Goal: Transaction & Acquisition: Download file/media

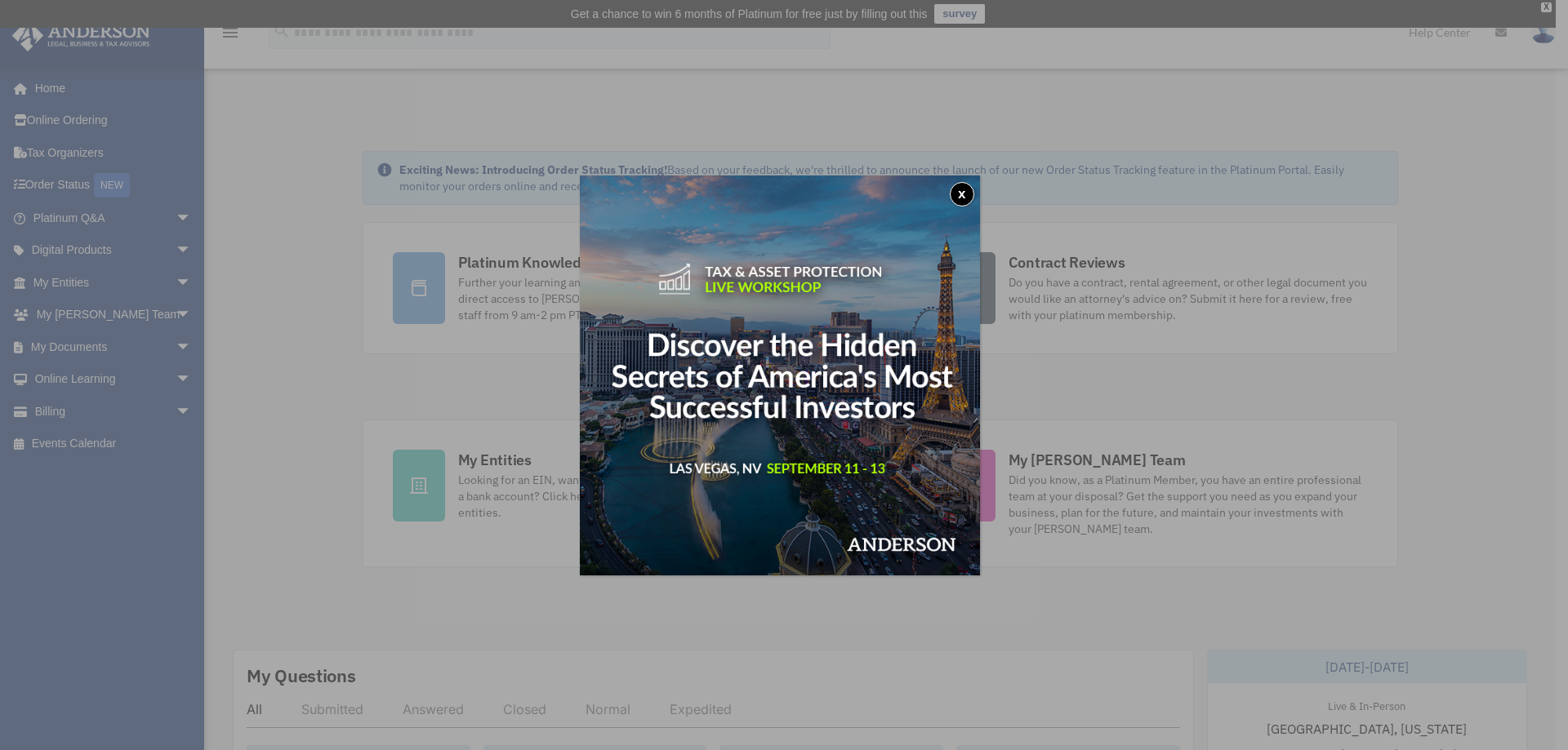
click at [968, 197] on button "x" at bounding box center [962, 195] width 24 height 24
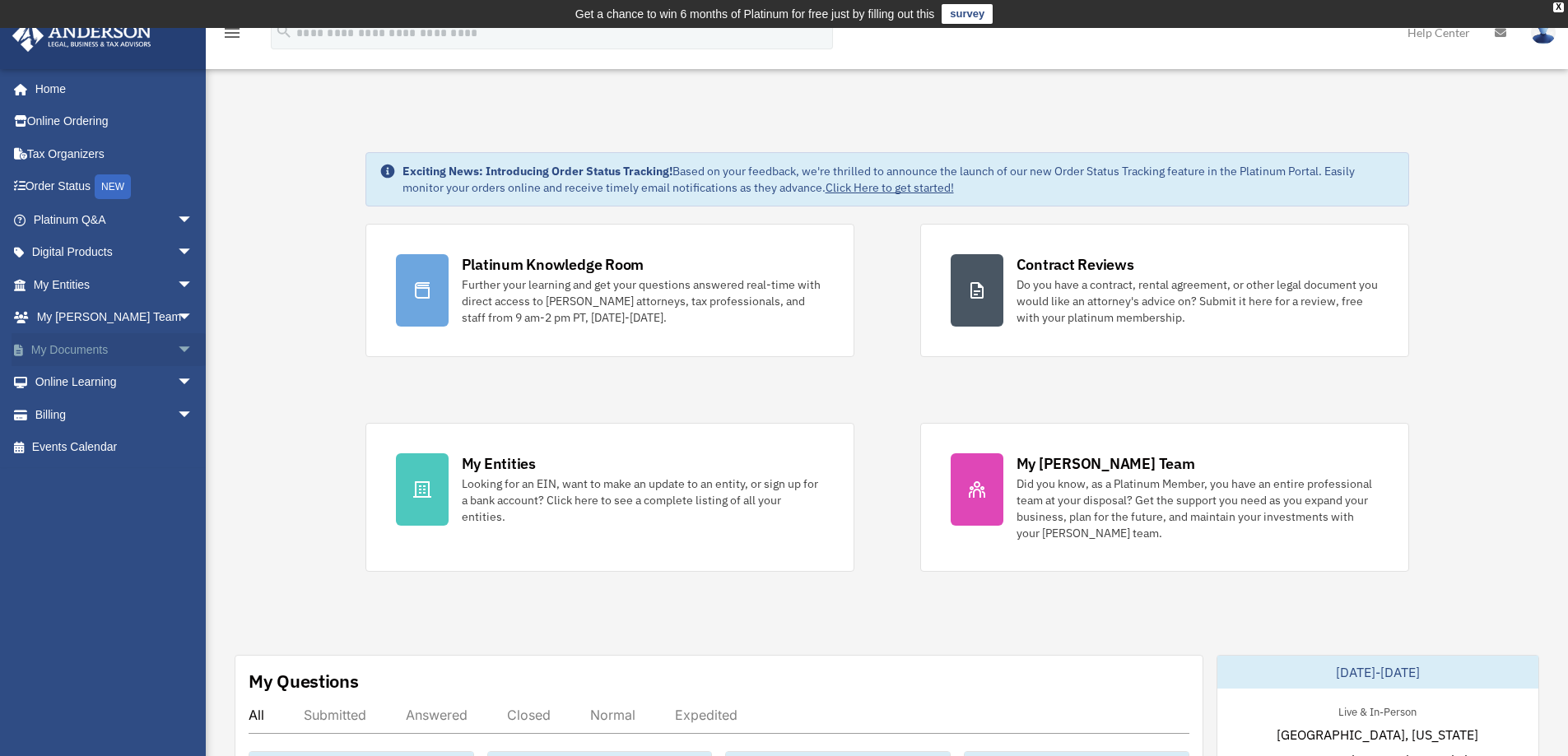
click at [177, 348] on span "arrow_drop_down" at bounding box center [193, 351] width 33 height 34
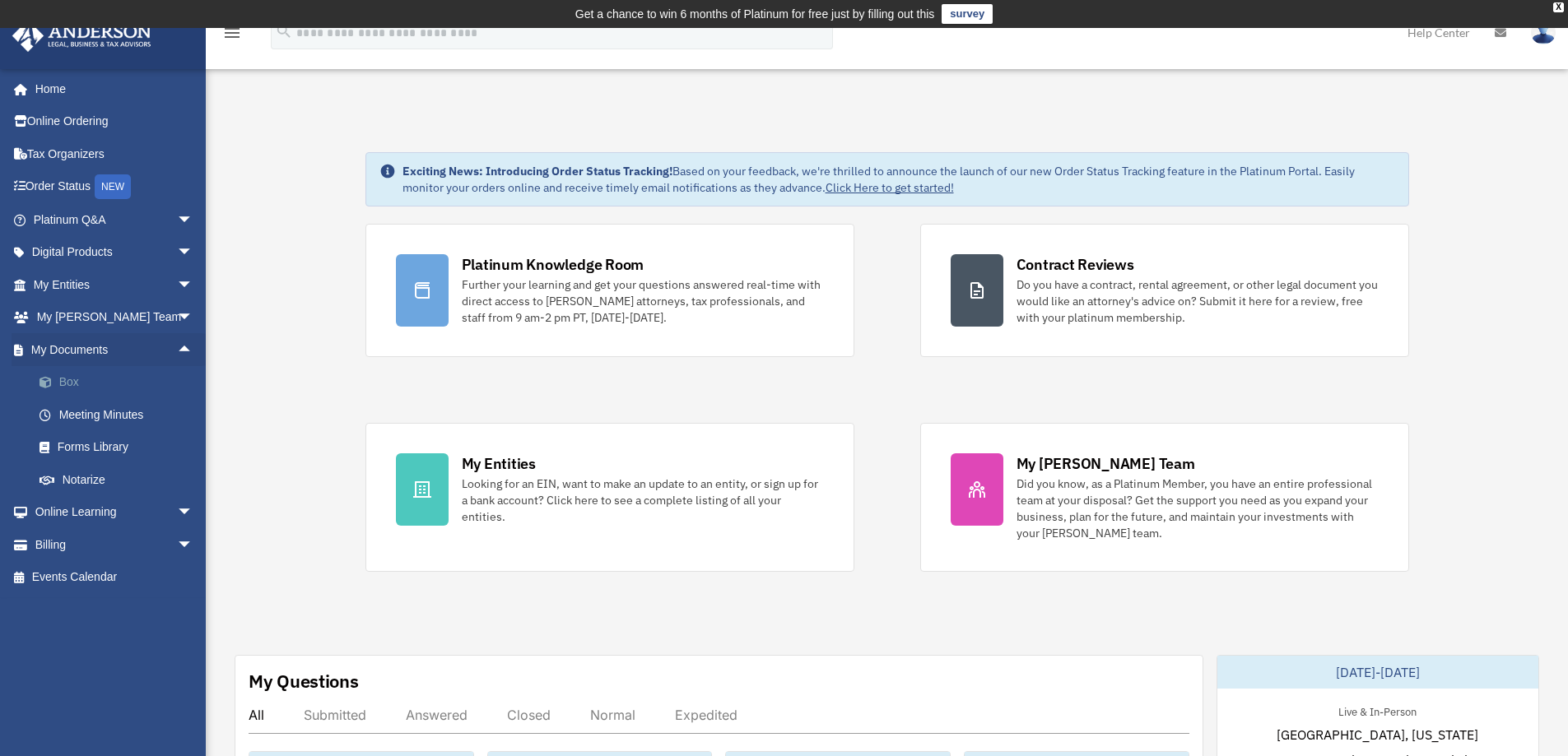
click at [75, 380] on link "Box" at bounding box center [120, 383] width 195 height 33
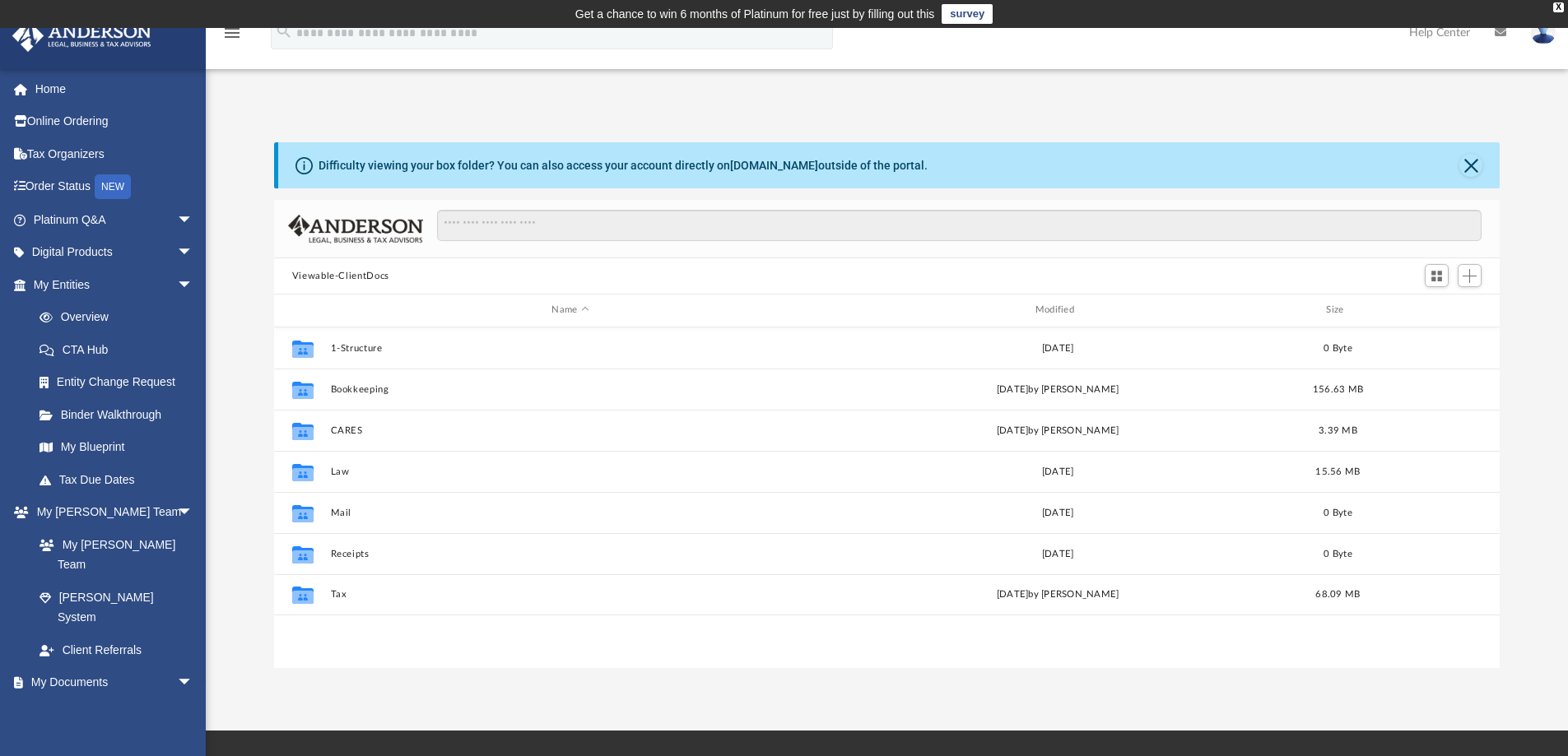
scroll to position [362, 1214]
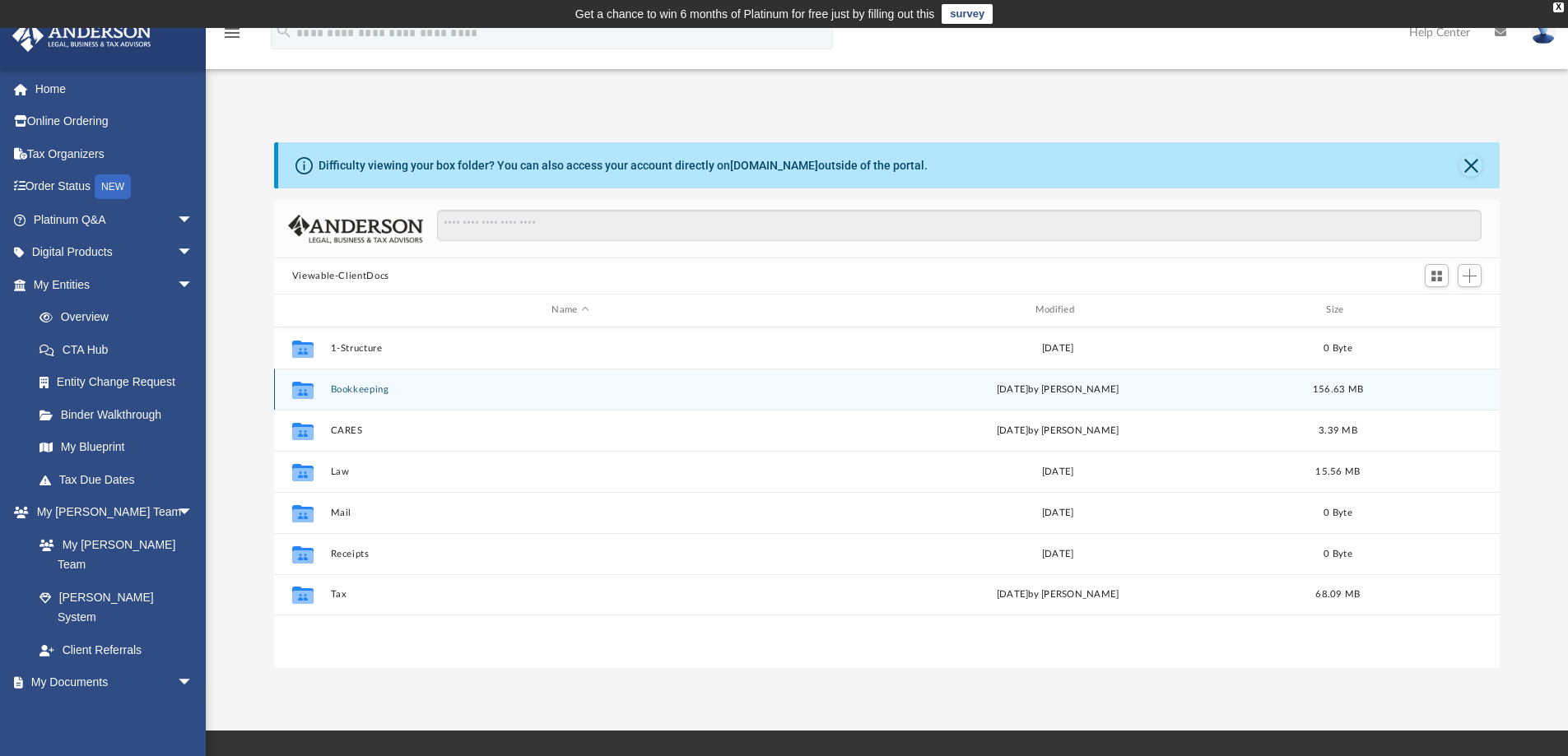
click at [370, 392] on button "Bookkeeping" at bounding box center [569, 389] width 480 height 10
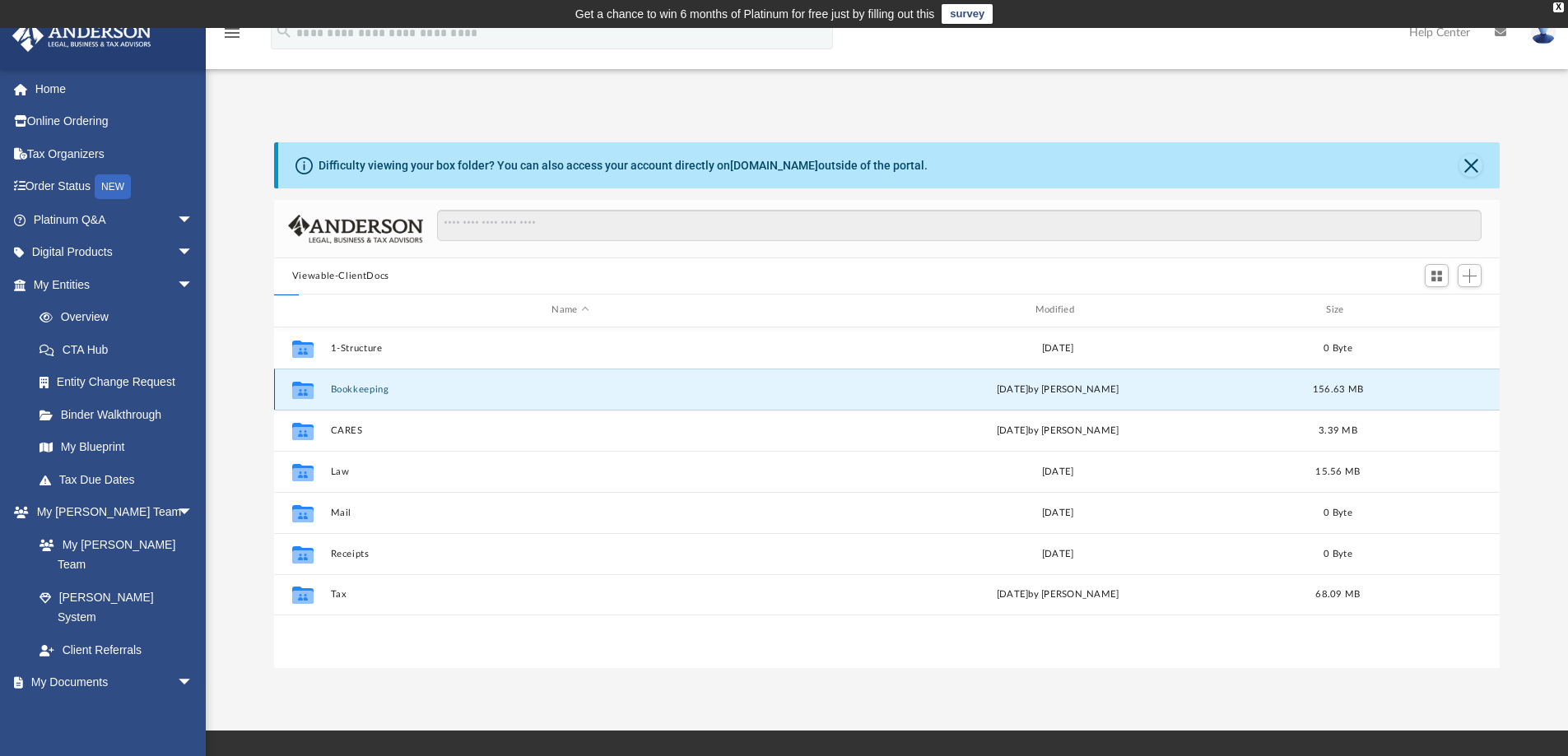
click at [370, 392] on button "Bookkeeping" at bounding box center [569, 389] width 480 height 10
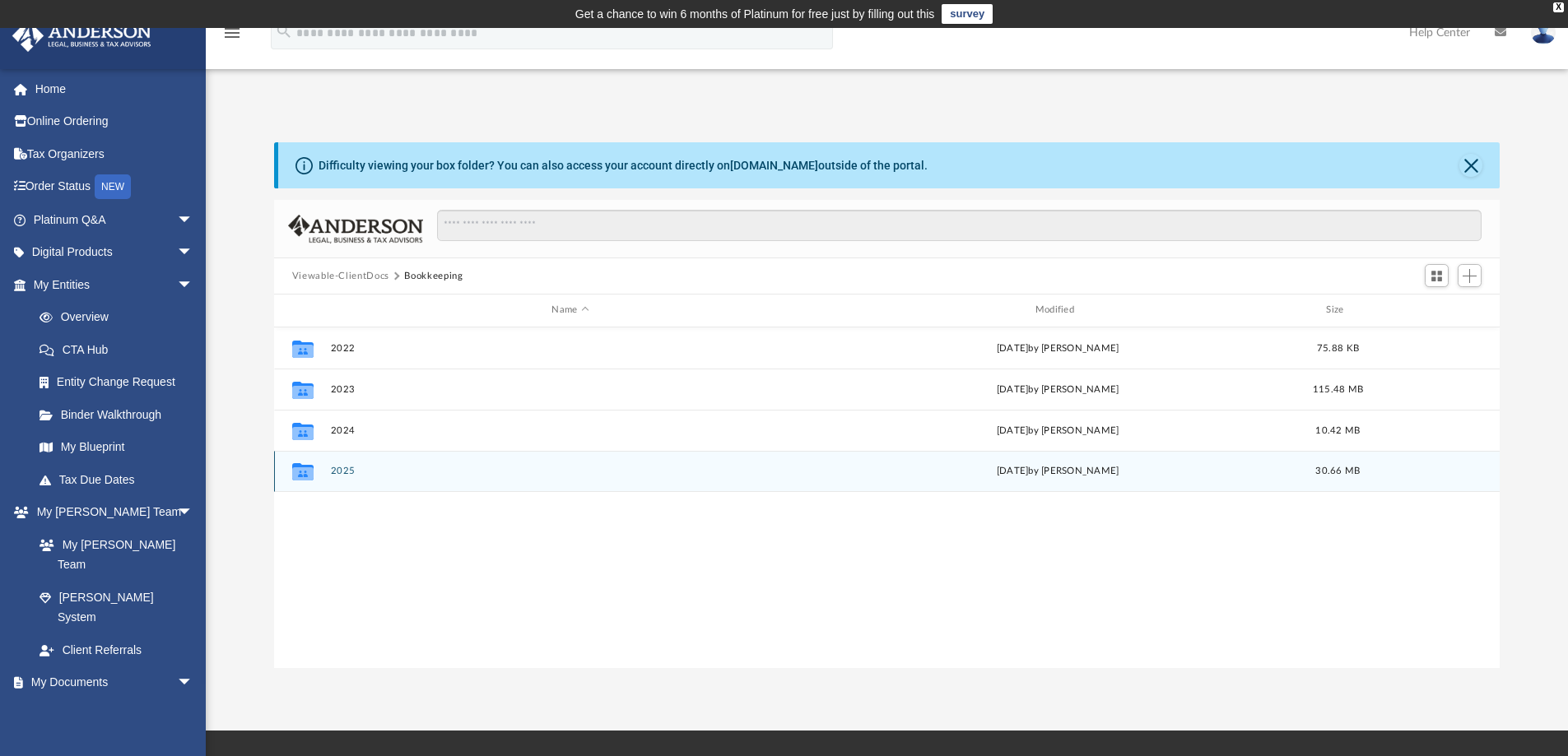
click at [352, 473] on button "2025" at bounding box center [569, 471] width 480 height 10
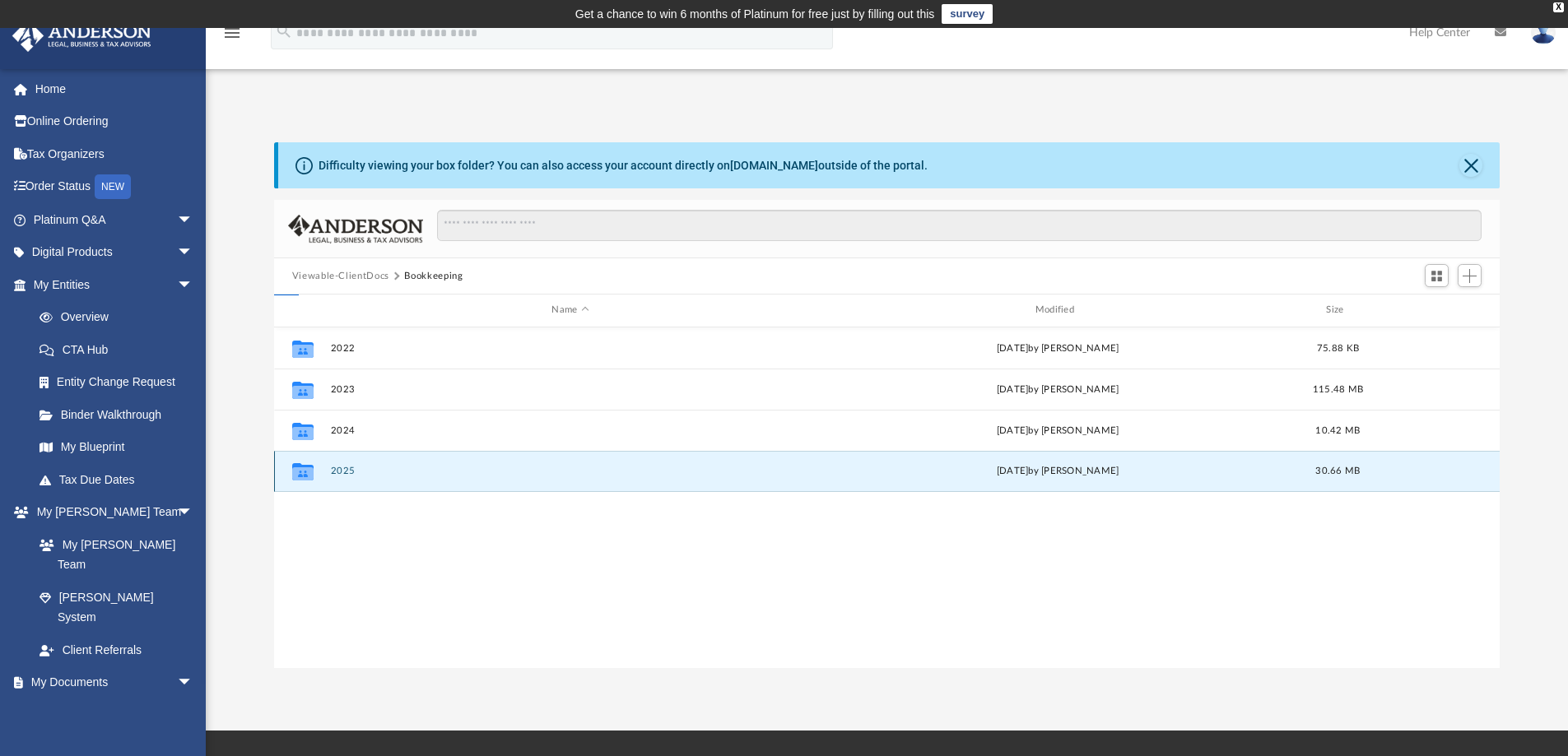
click at [352, 473] on button "2025" at bounding box center [569, 471] width 480 height 10
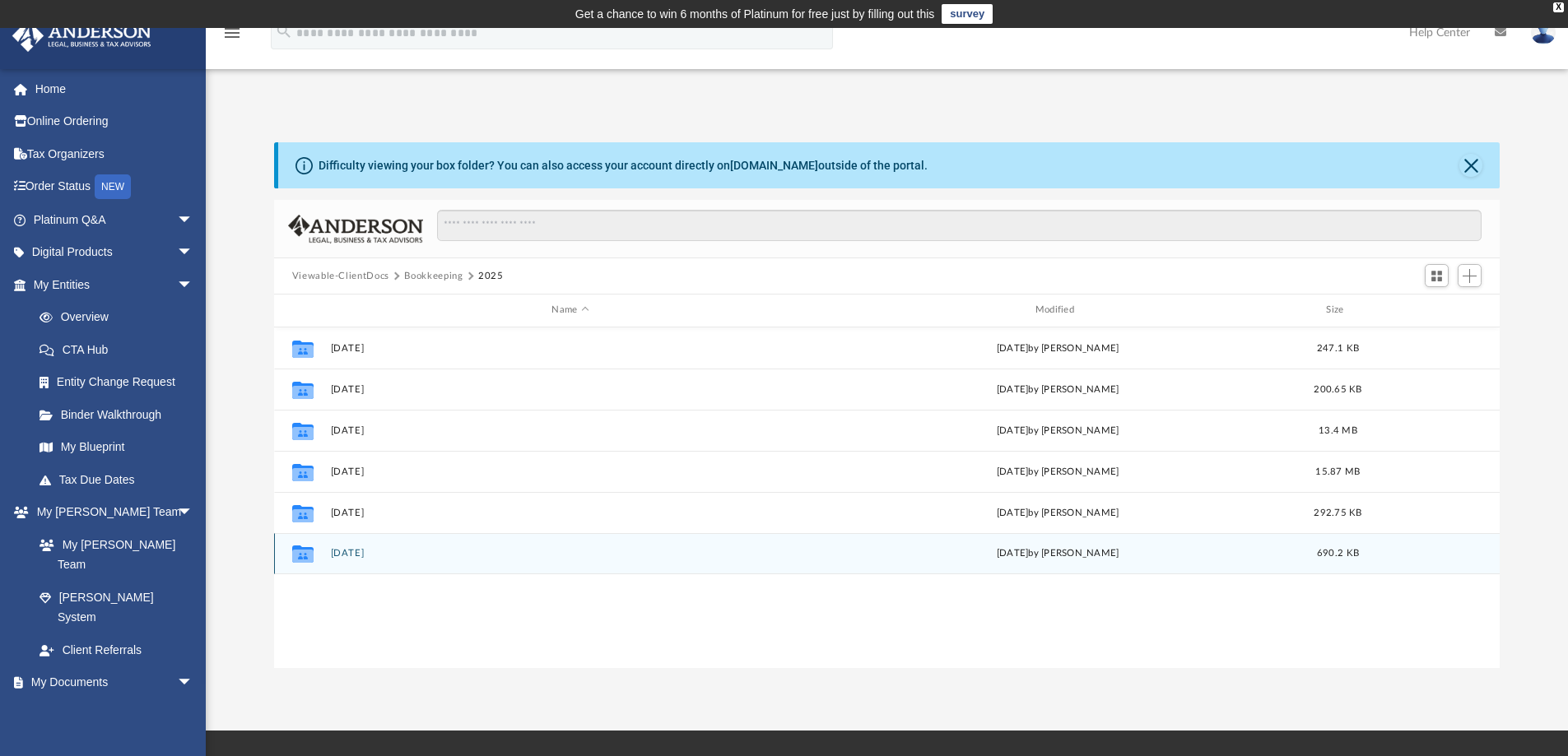
click at [350, 555] on button "[DATE]" at bounding box center [569, 553] width 480 height 10
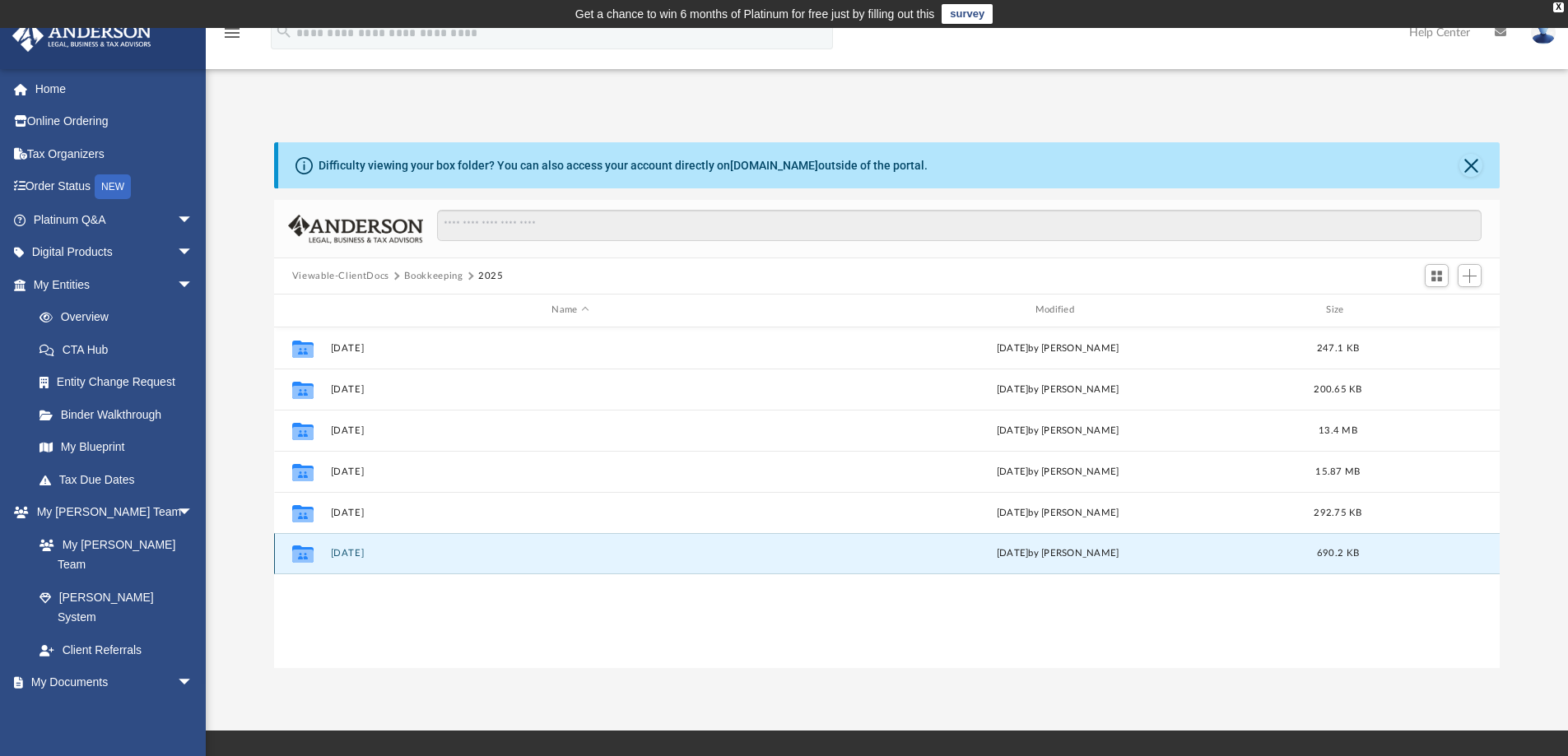
click at [350, 555] on button "[DATE]" at bounding box center [569, 553] width 480 height 10
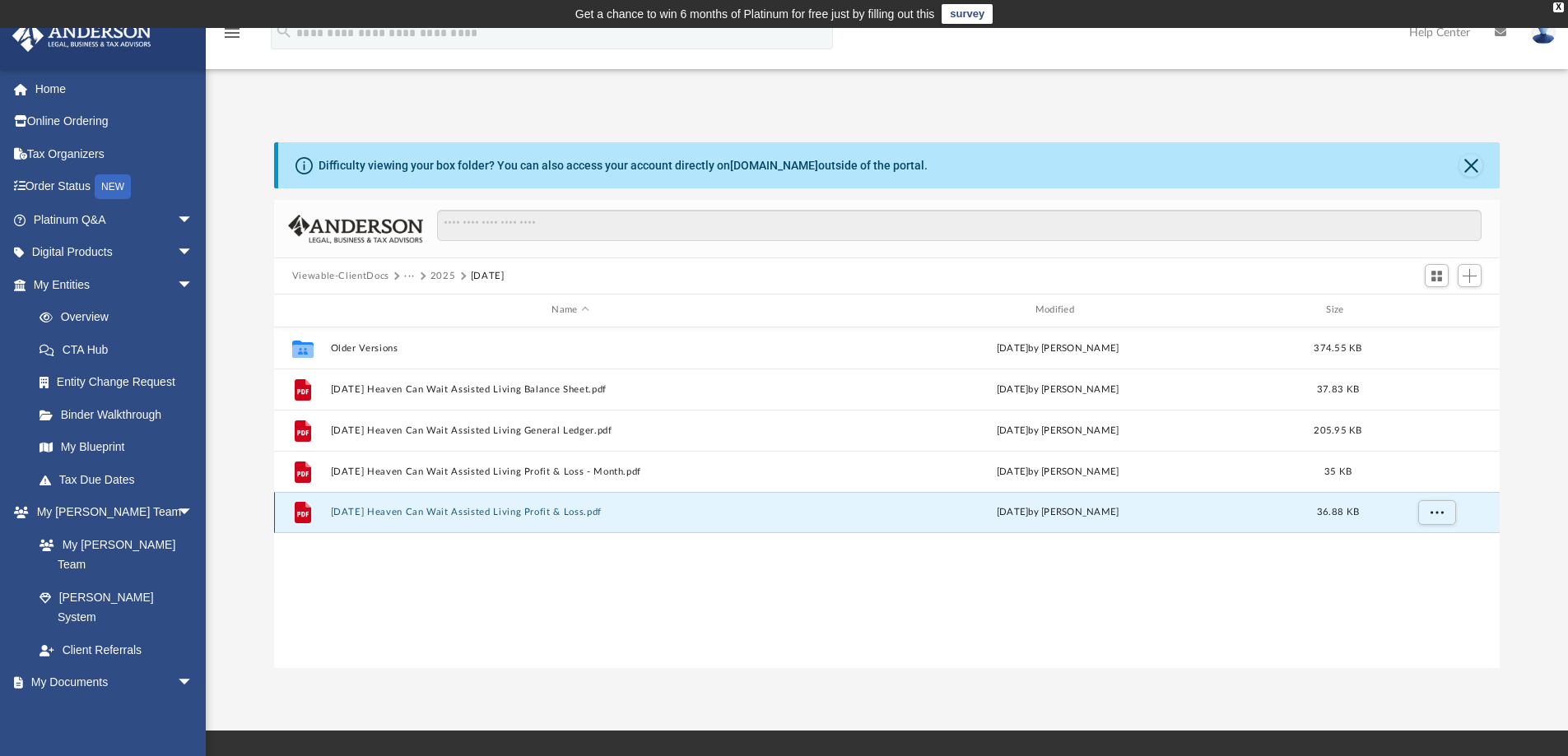
click at [531, 514] on button "[DATE] Heaven Can Wait Assisted Living Profit & Loss.pdf" at bounding box center [569, 512] width 480 height 10
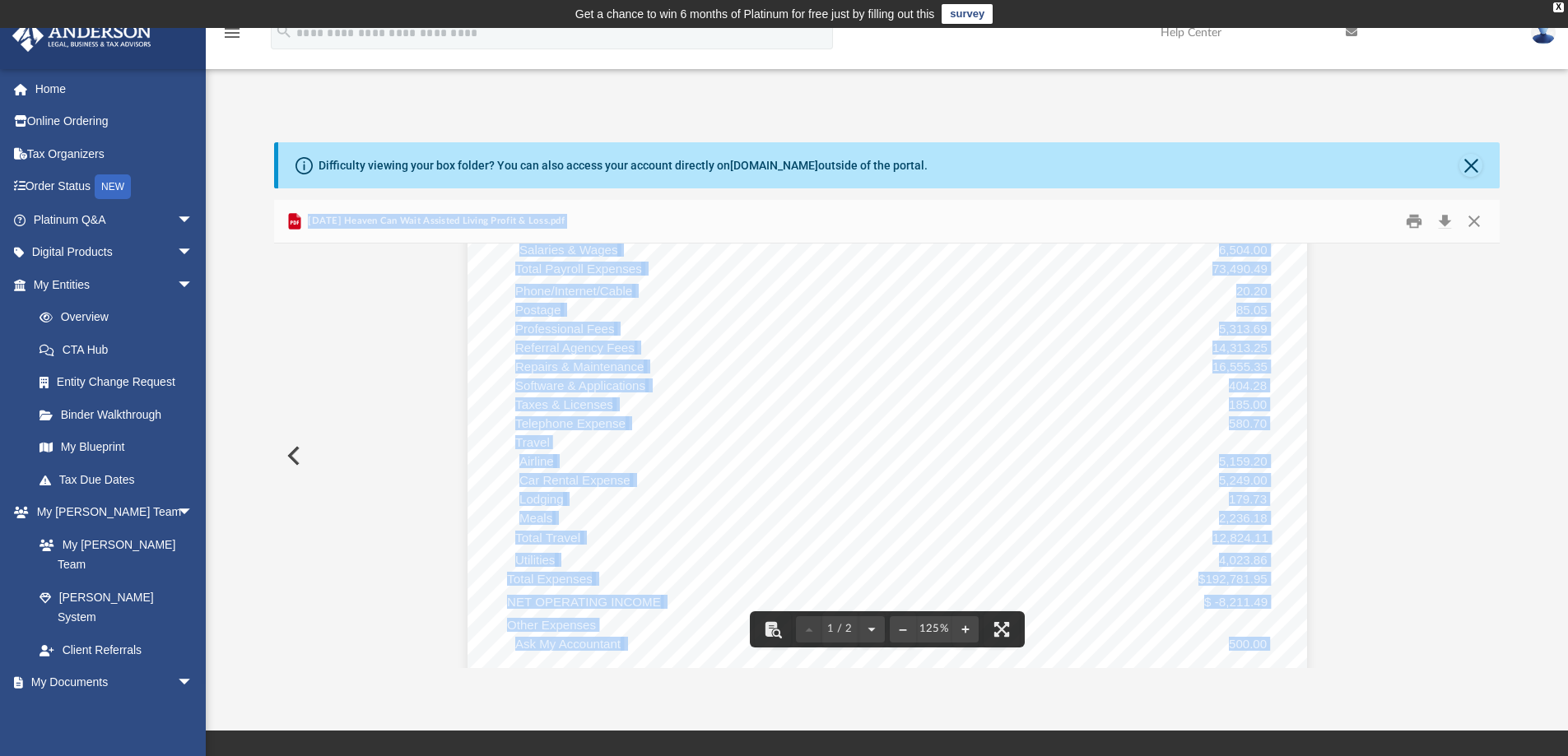
scroll to position [638, 0]
click at [298, 458] on button "Preview" at bounding box center [292, 456] width 36 height 46
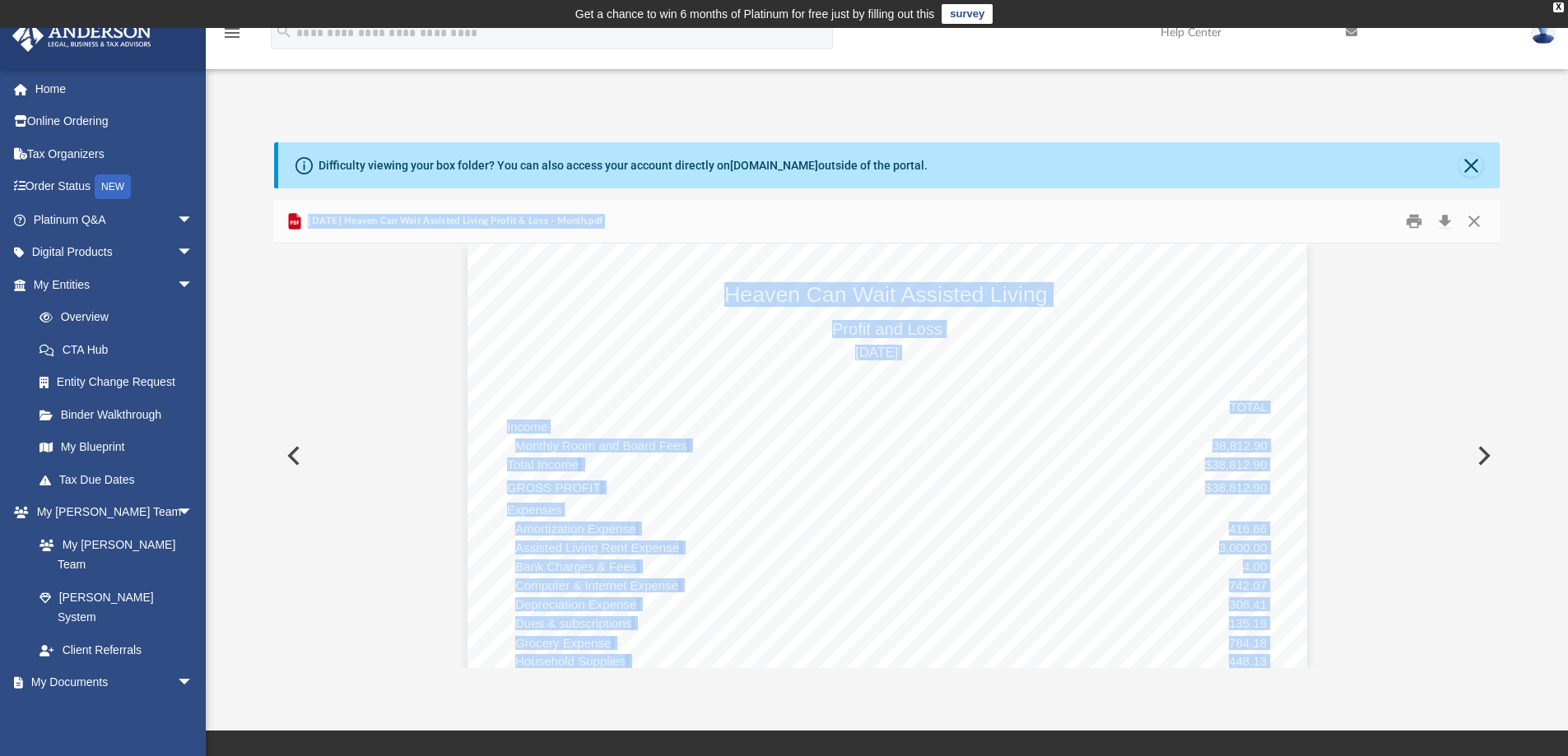
scroll to position [0, 0]
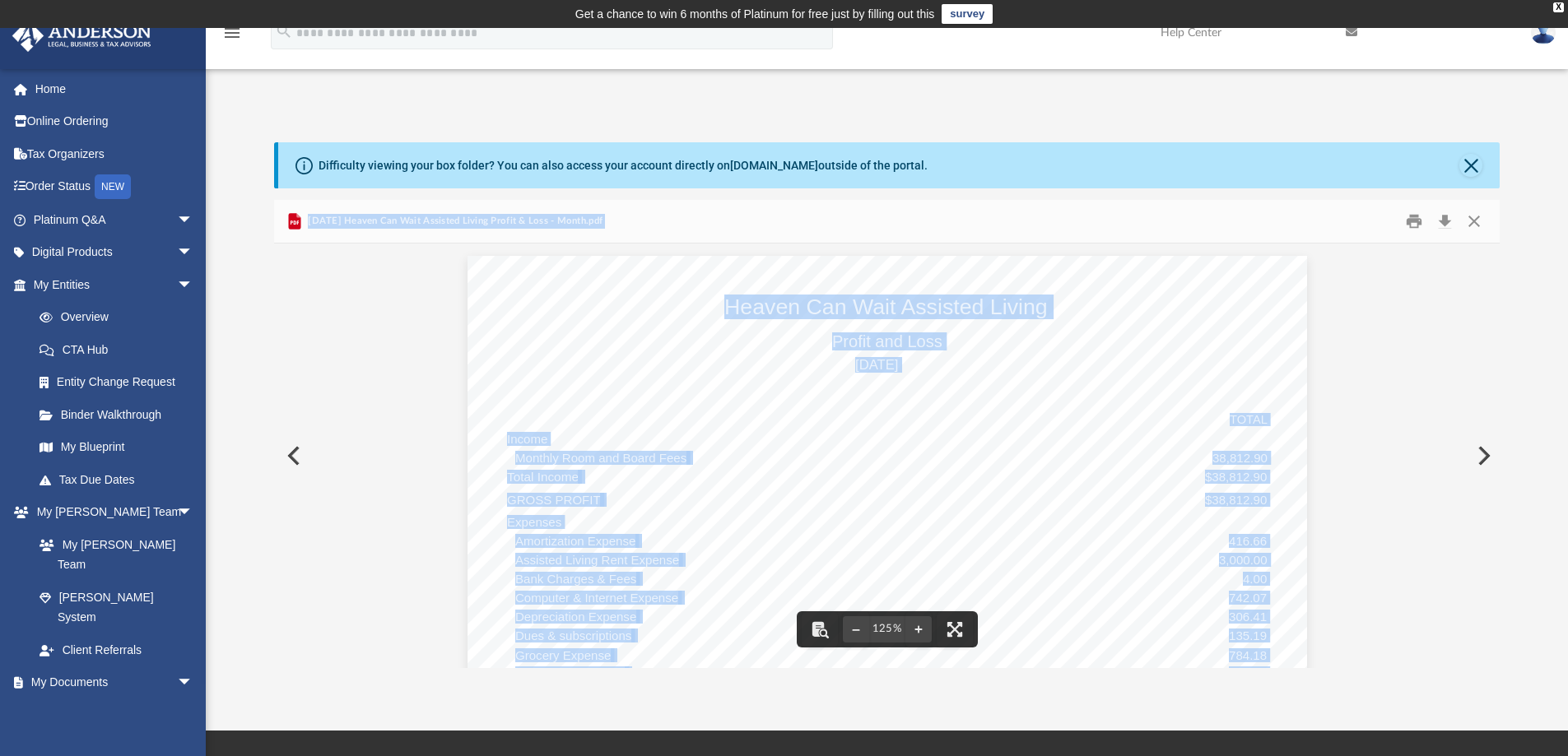
click at [297, 448] on button "Preview" at bounding box center [292, 456] width 36 height 46
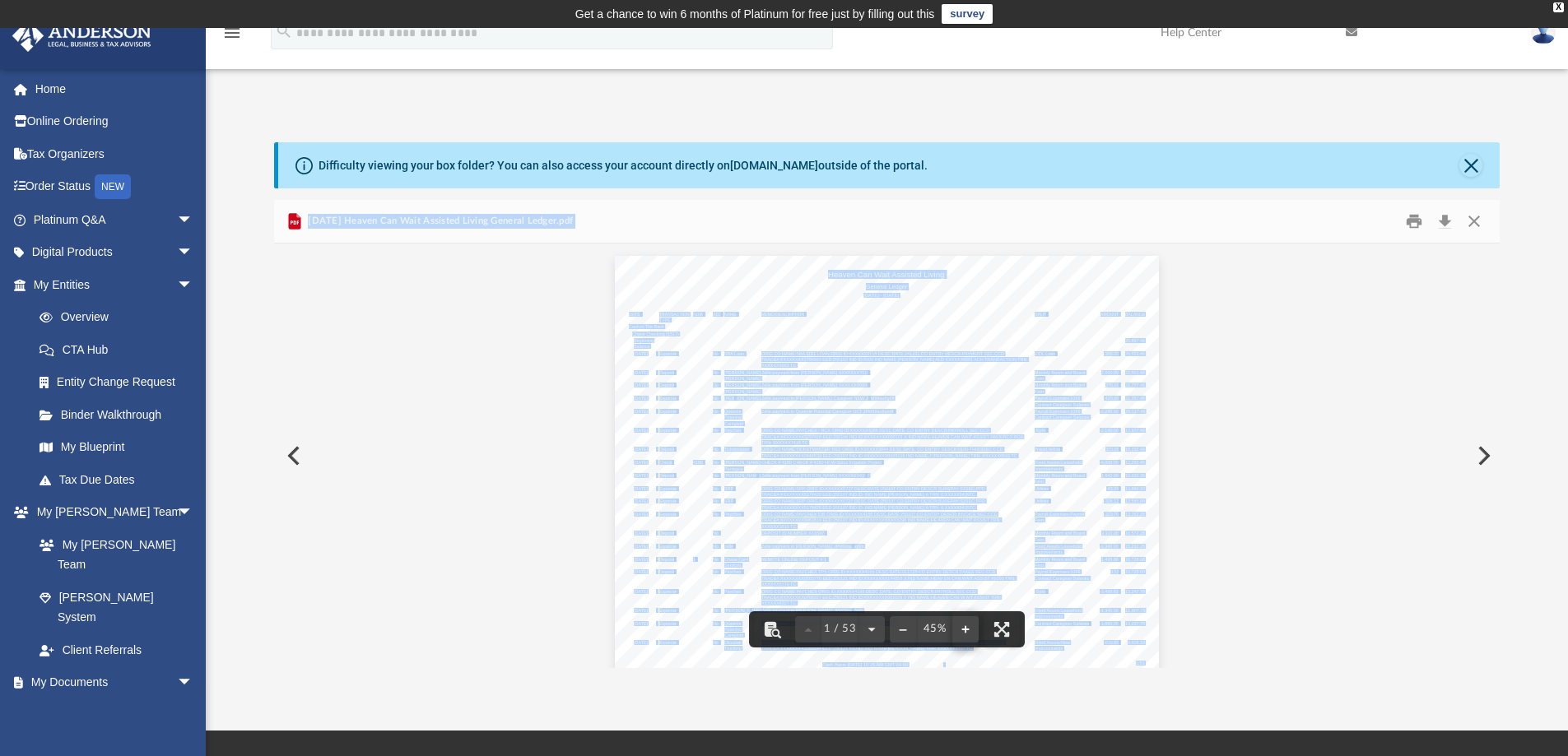
click at [966, 631] on button "File preview" at bounding box center [965, 630] width 27 height 36
click at [965, 630] on button "File preview" at bounding box center [965, 630] width 27 height 36
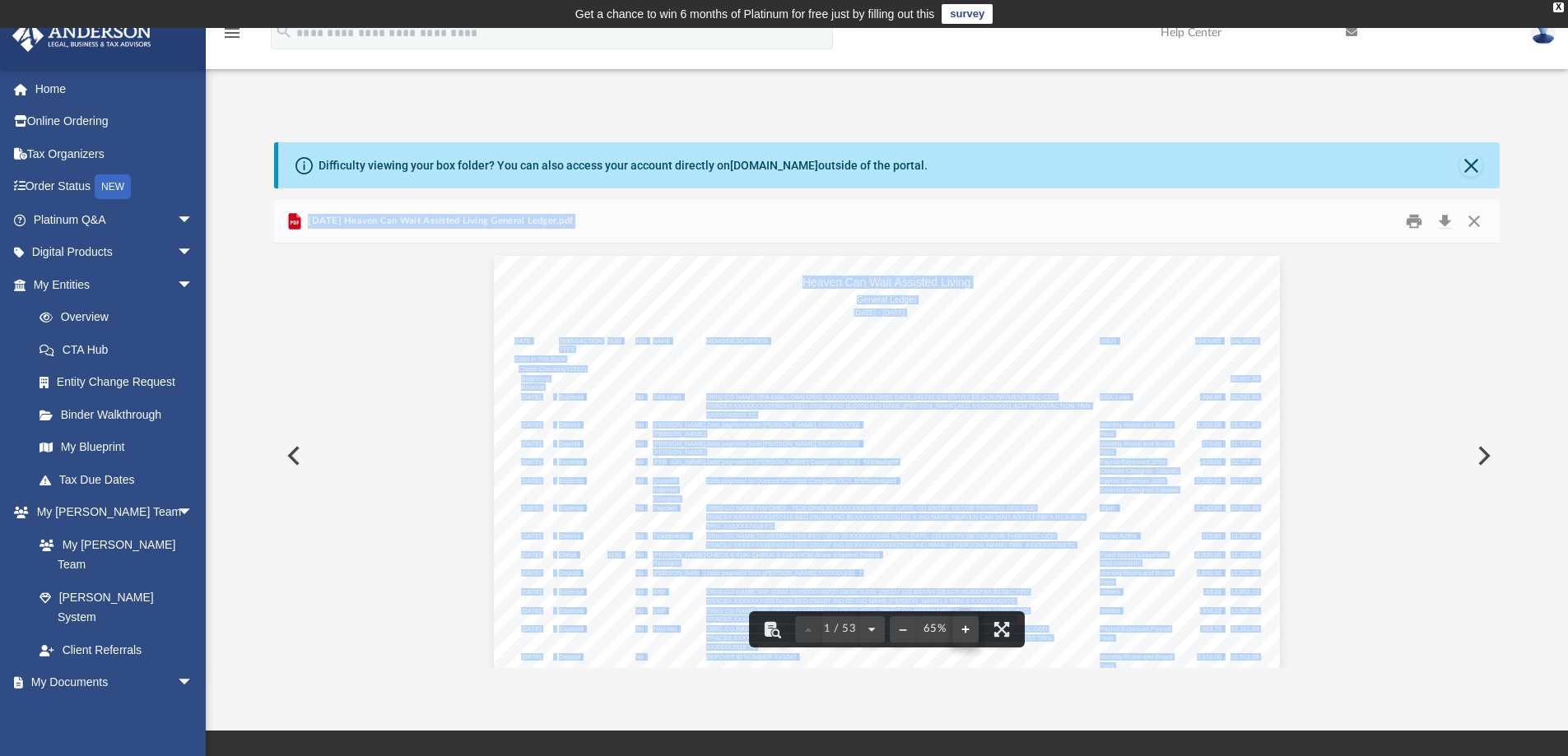
click at [964, 630] on button "File preview" at bounding box center [965, 630] width 27 height 36
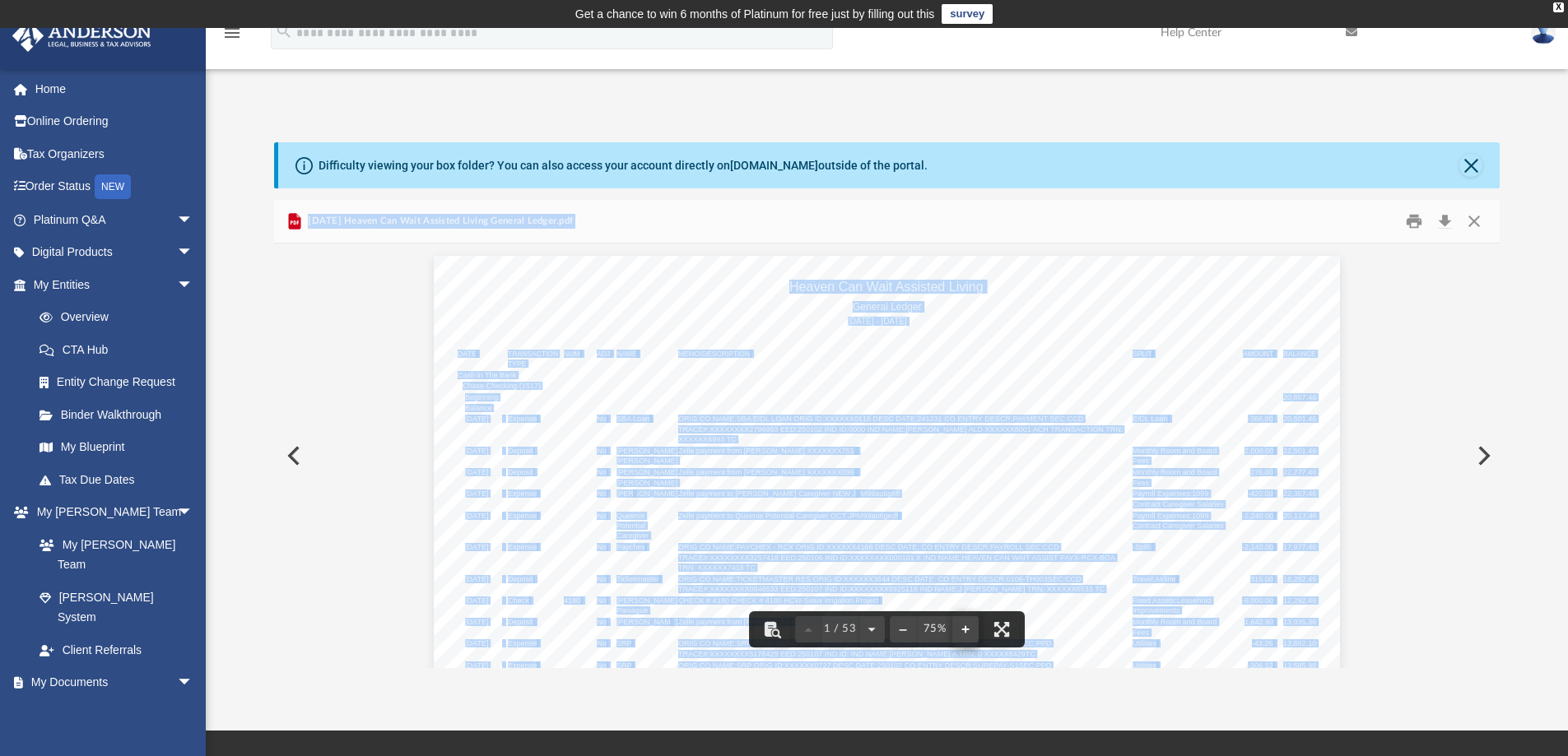
click at [964, 629] on button "File preview" at bounding box center [965, 630] width 27 height 36
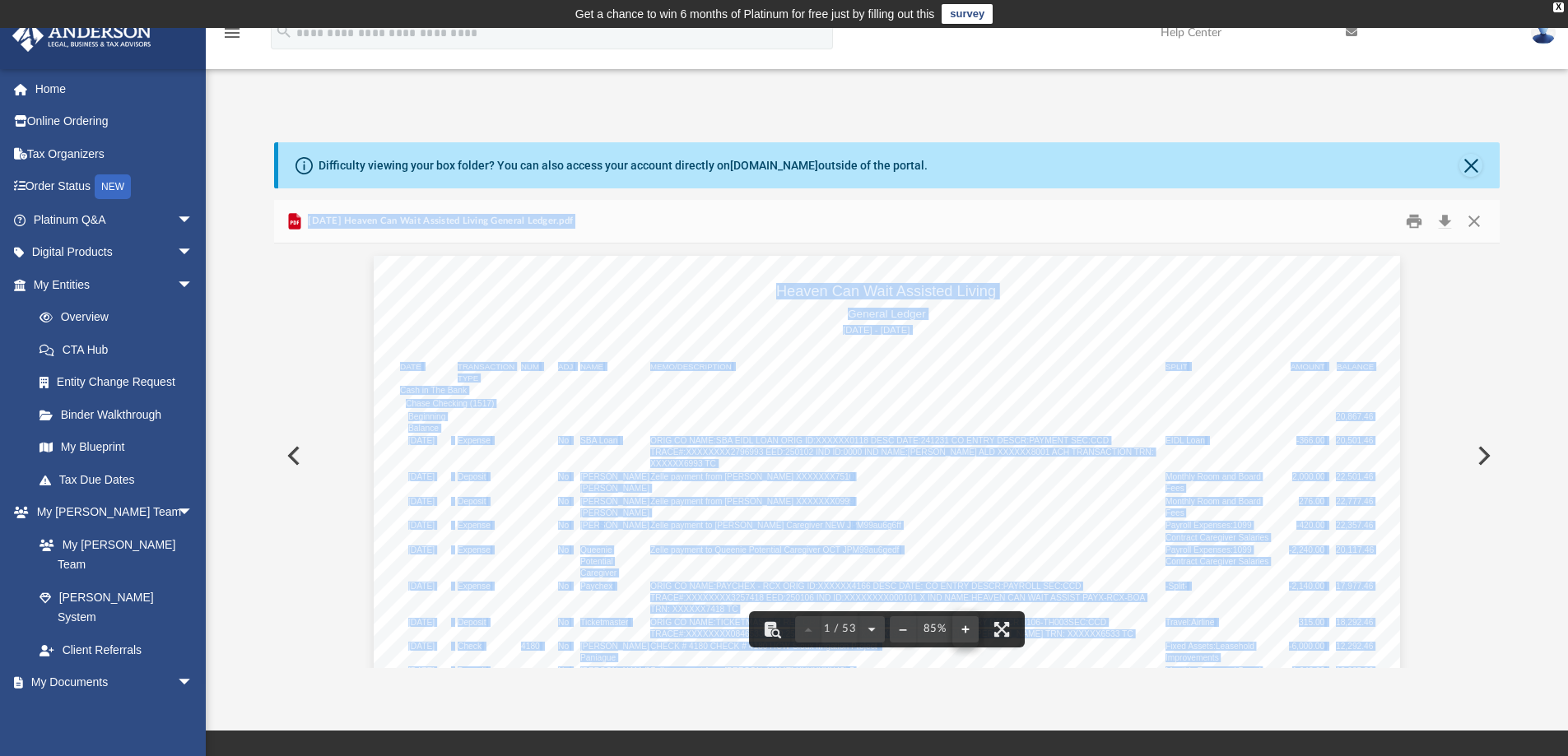
click at [964, 629] on button "File preview" at bounding box center [965, 630] width 27 height 36
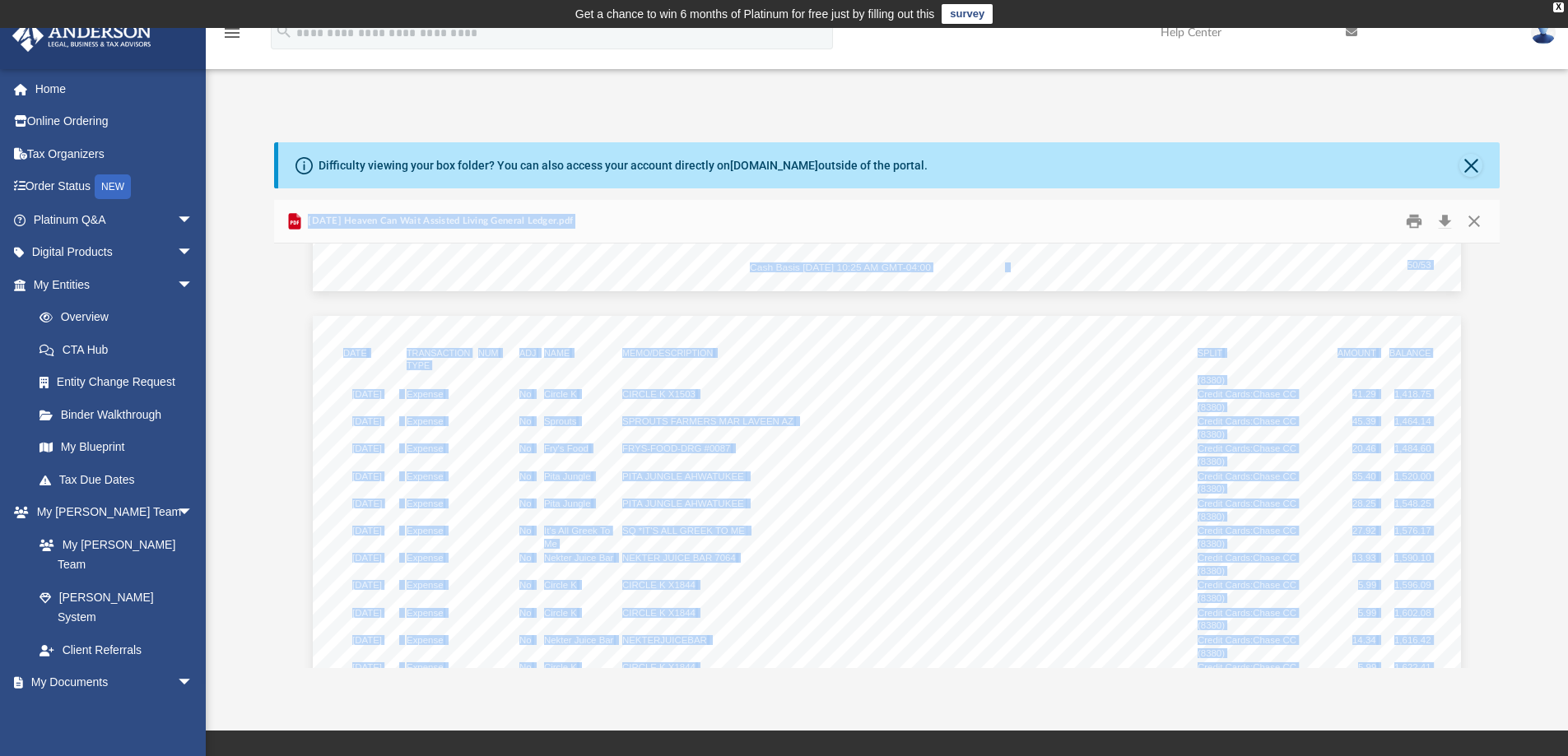
scroll to position [45539, 0]
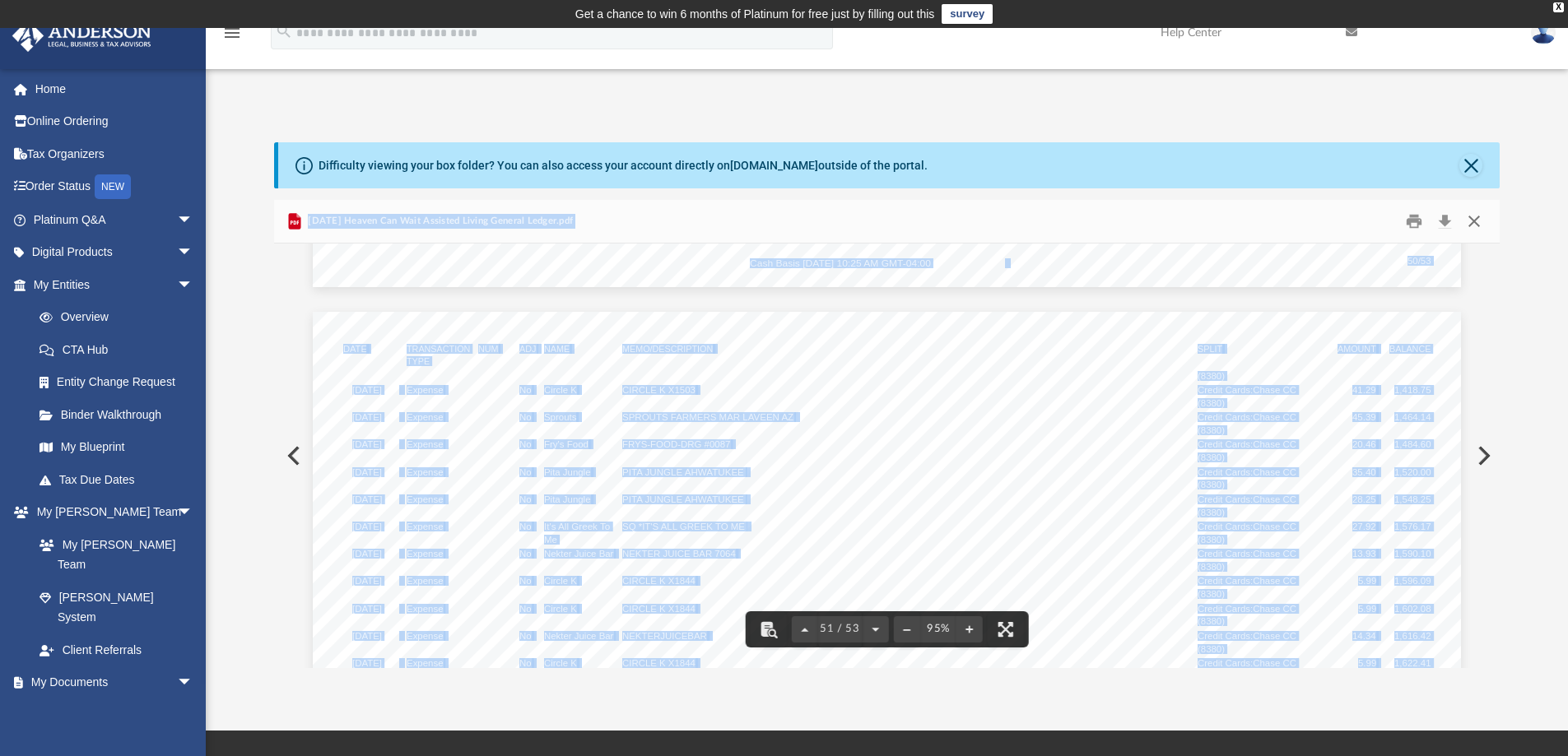
click at [1472, 222] on button "Close" at bounding box center [1473, 222] width 29 height 26
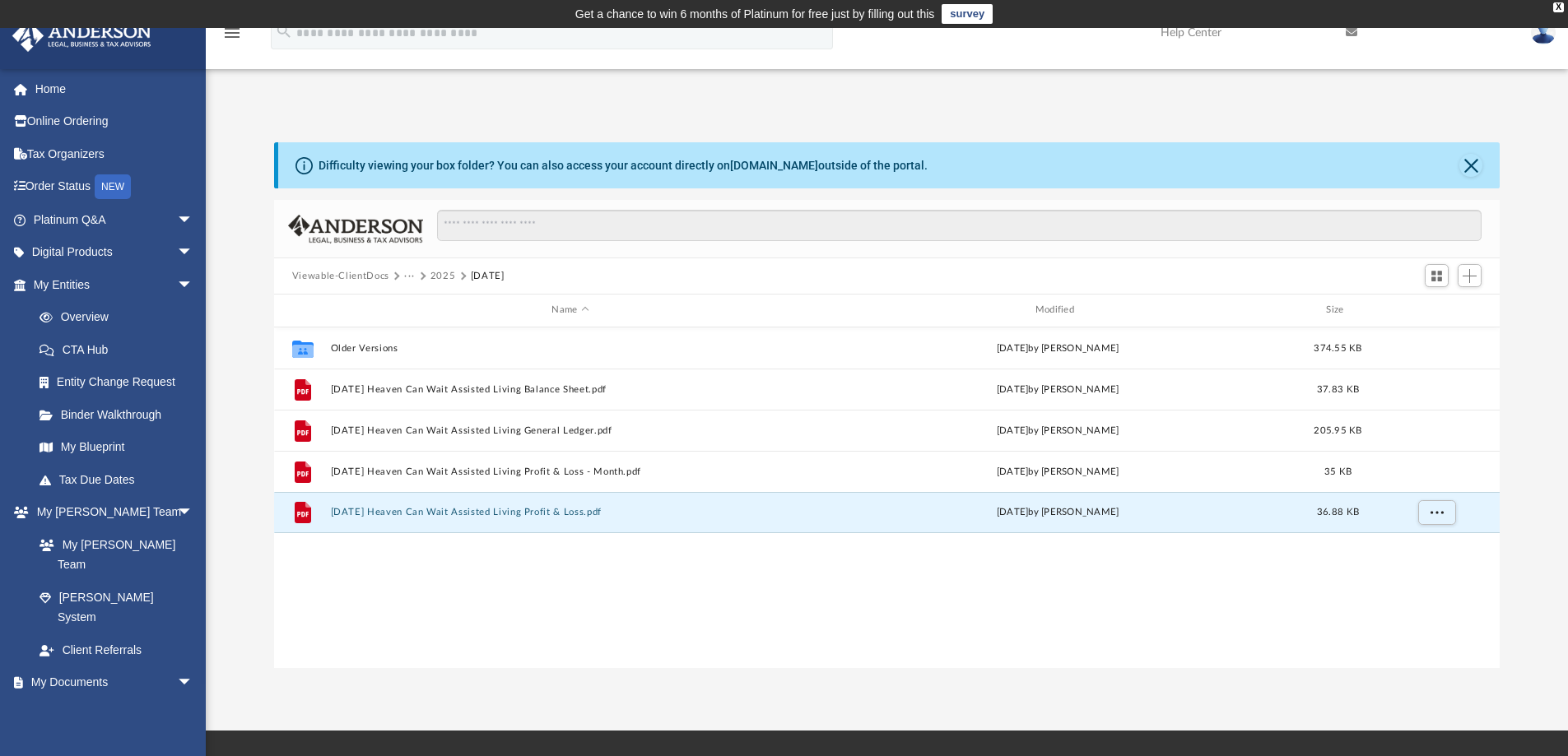
click at [437, 273] on button "2025" at bounding box center [442, 277] width 26 height 15
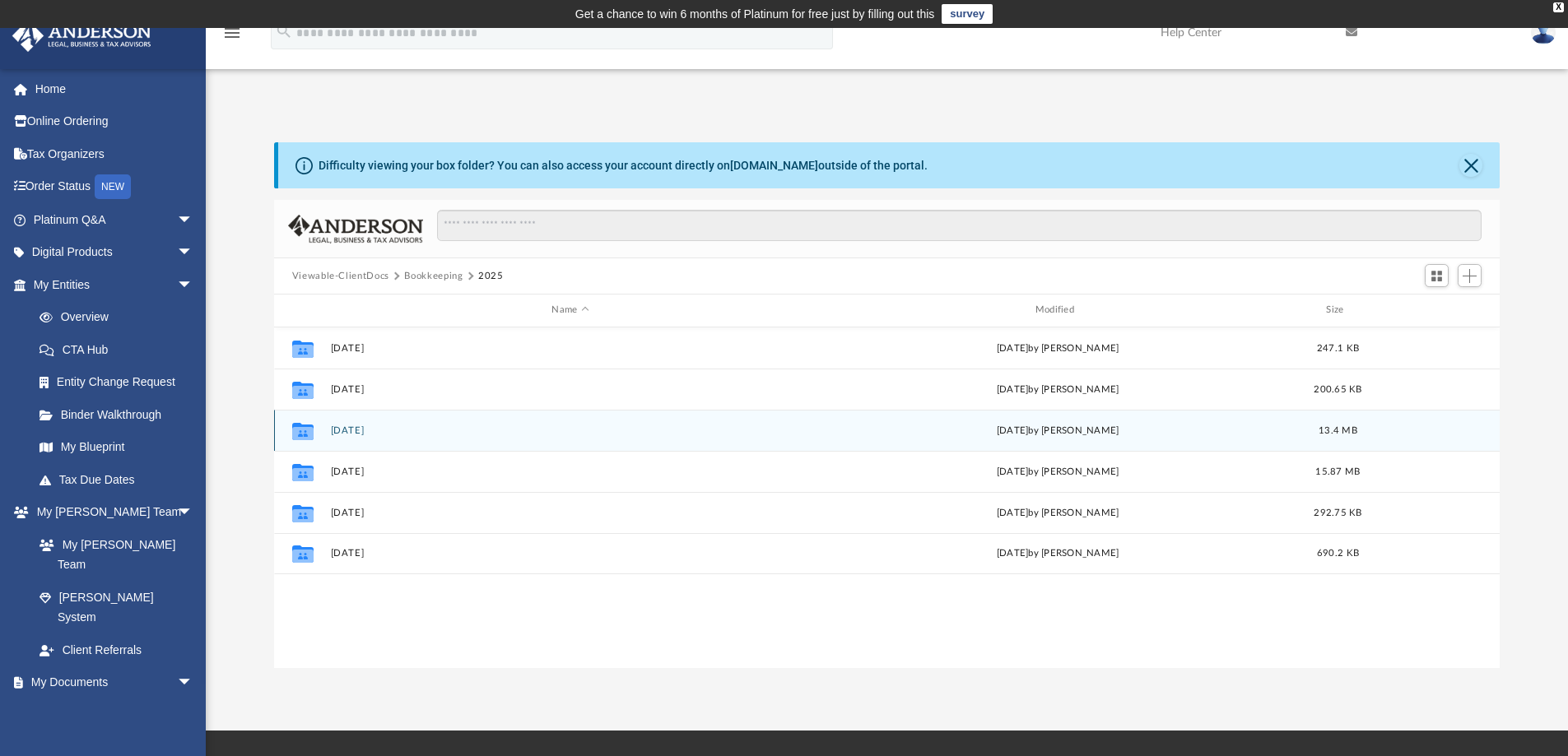
click at [353, 430] on button "[DATE]" at bounding box center [569, 430] width 480 height 10
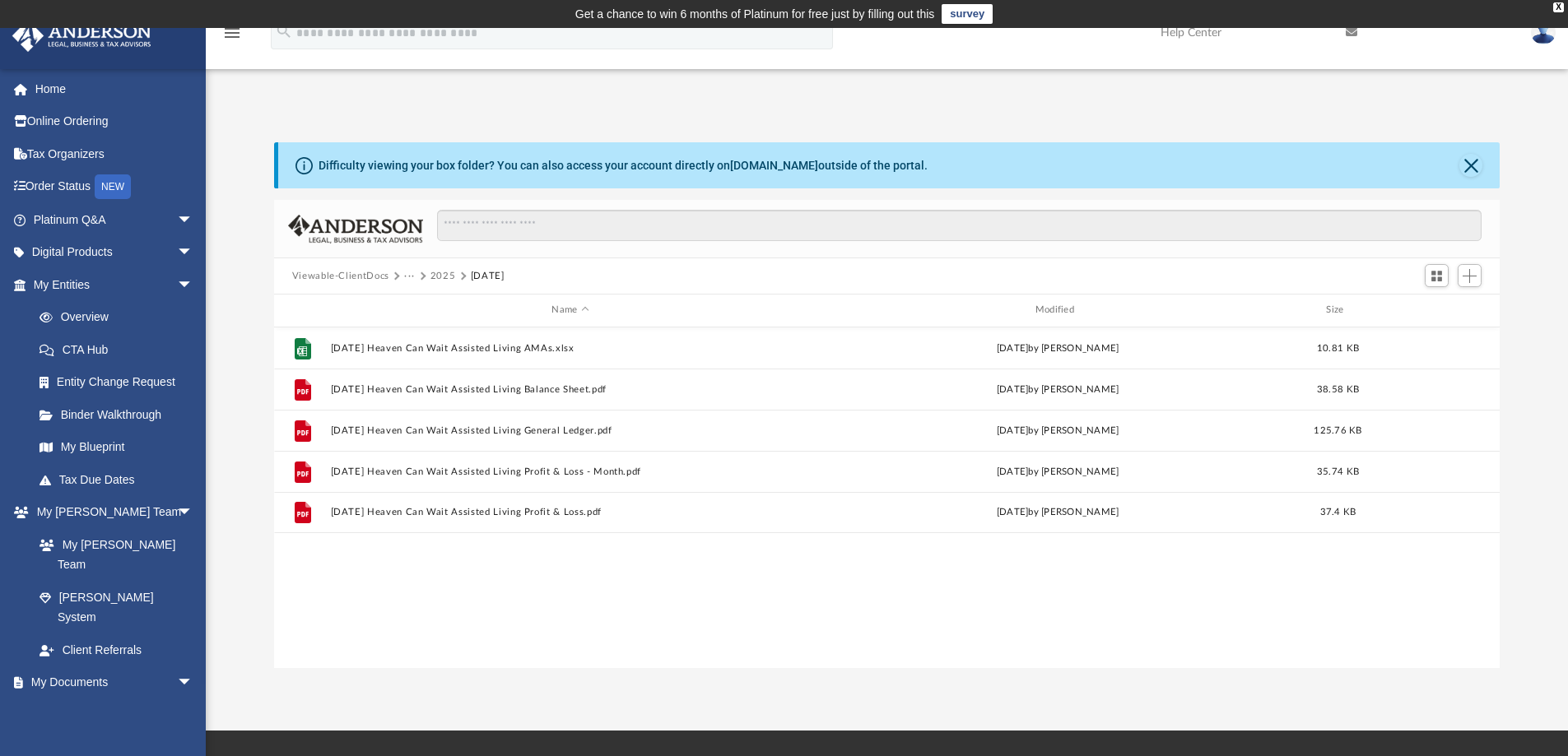
click at [436, 273] on button "2025" at bounding box center [442, 277] width 26 height 15
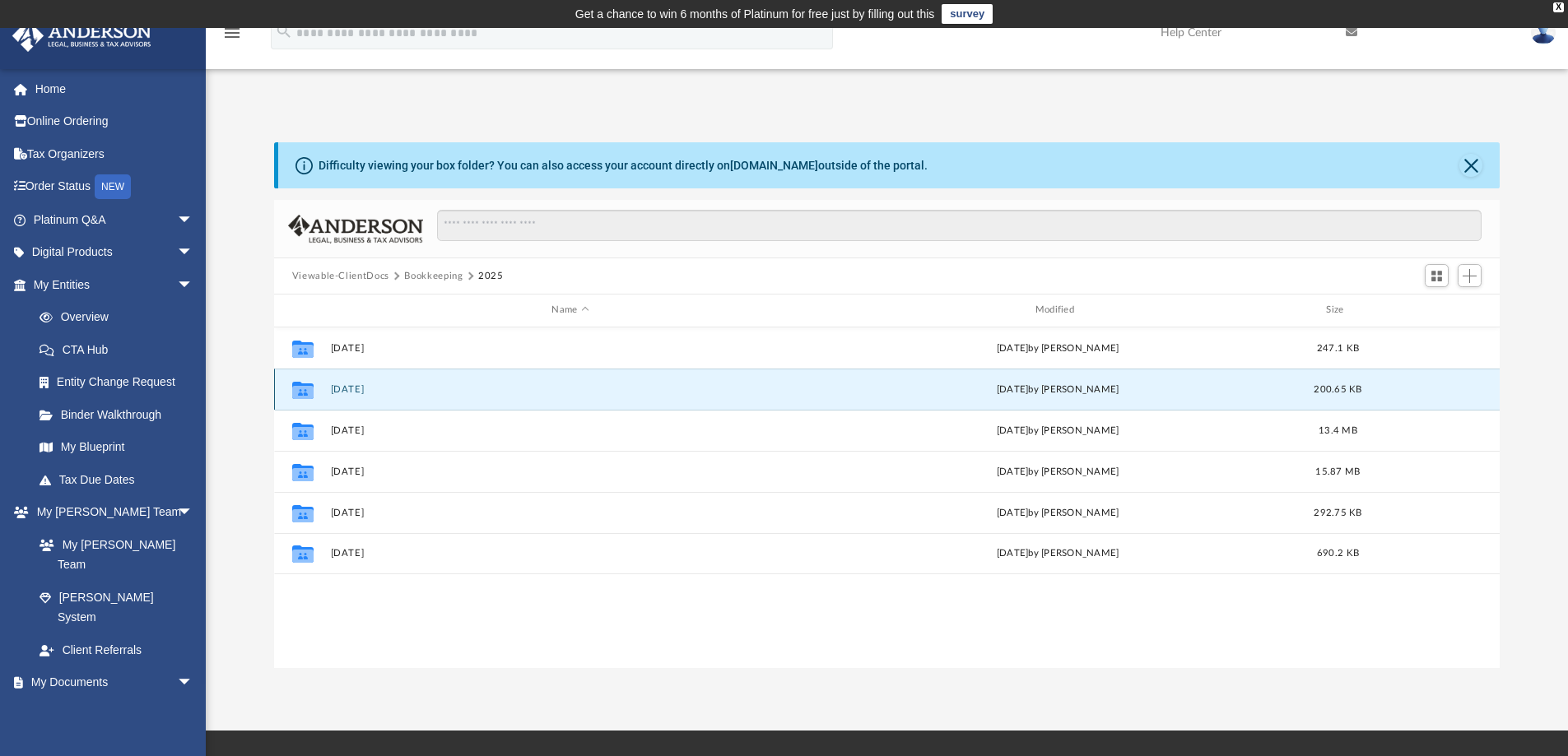
click at [358, 392] on button "[DATE]" at bounding box center [569, 389] width 480 height 10
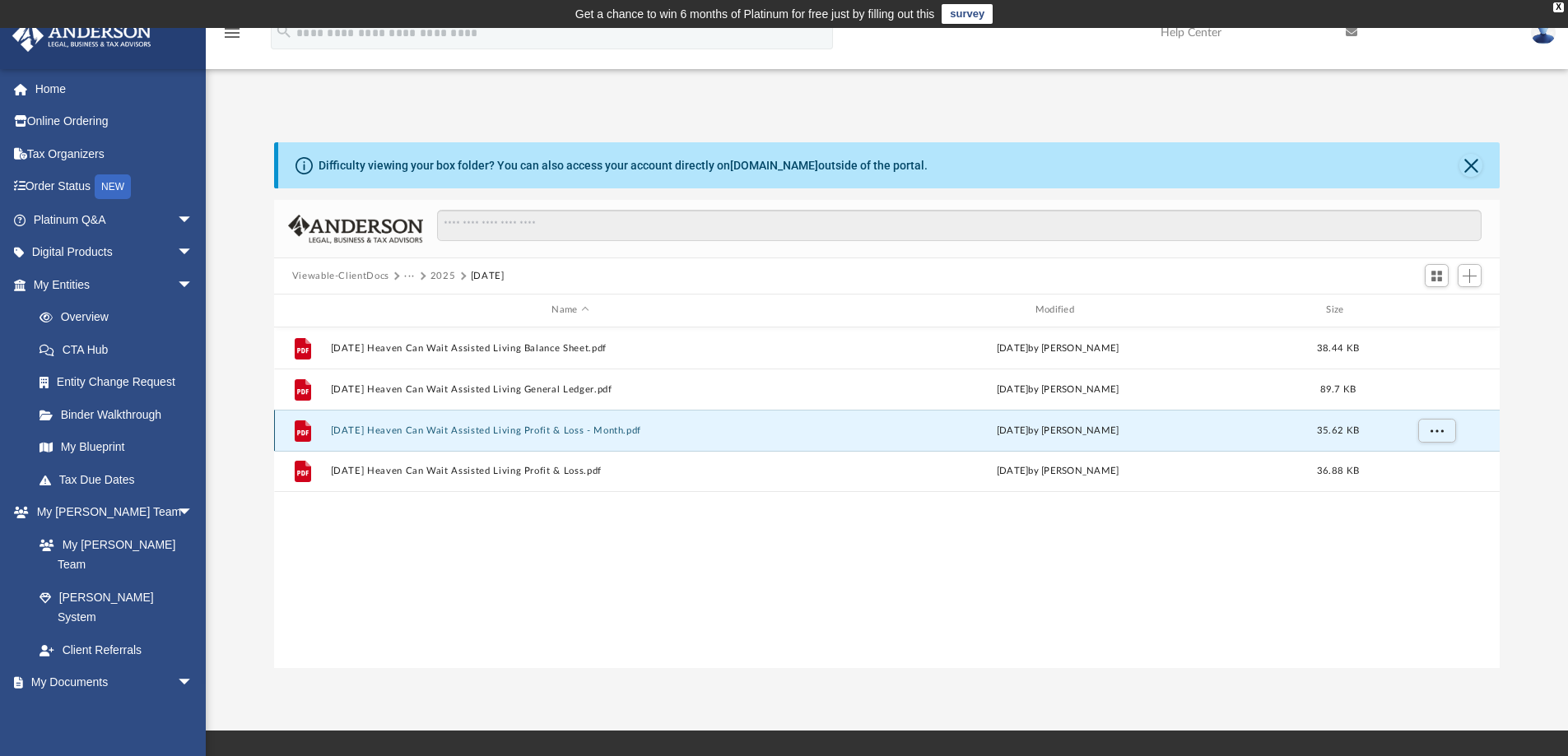
click at [557, 430] on button "[DATE] Heaven Can Wait Assisted Living Profit & Loss - Month.pdf" at bounding box center [569, 430] width 480 height 10
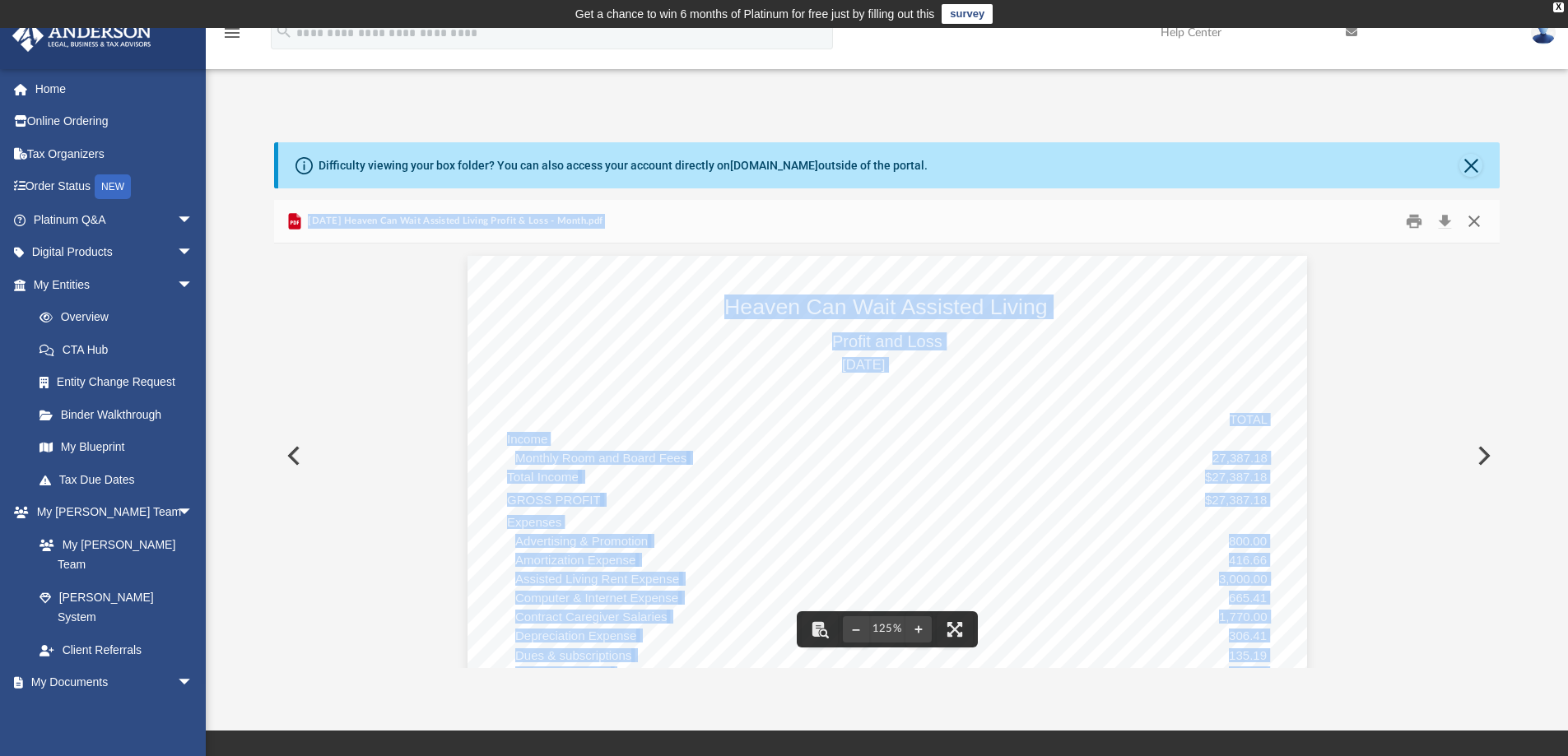
click at [1481, 221] on button "Close" at bounding box center [1473, 222] width 29 height 26
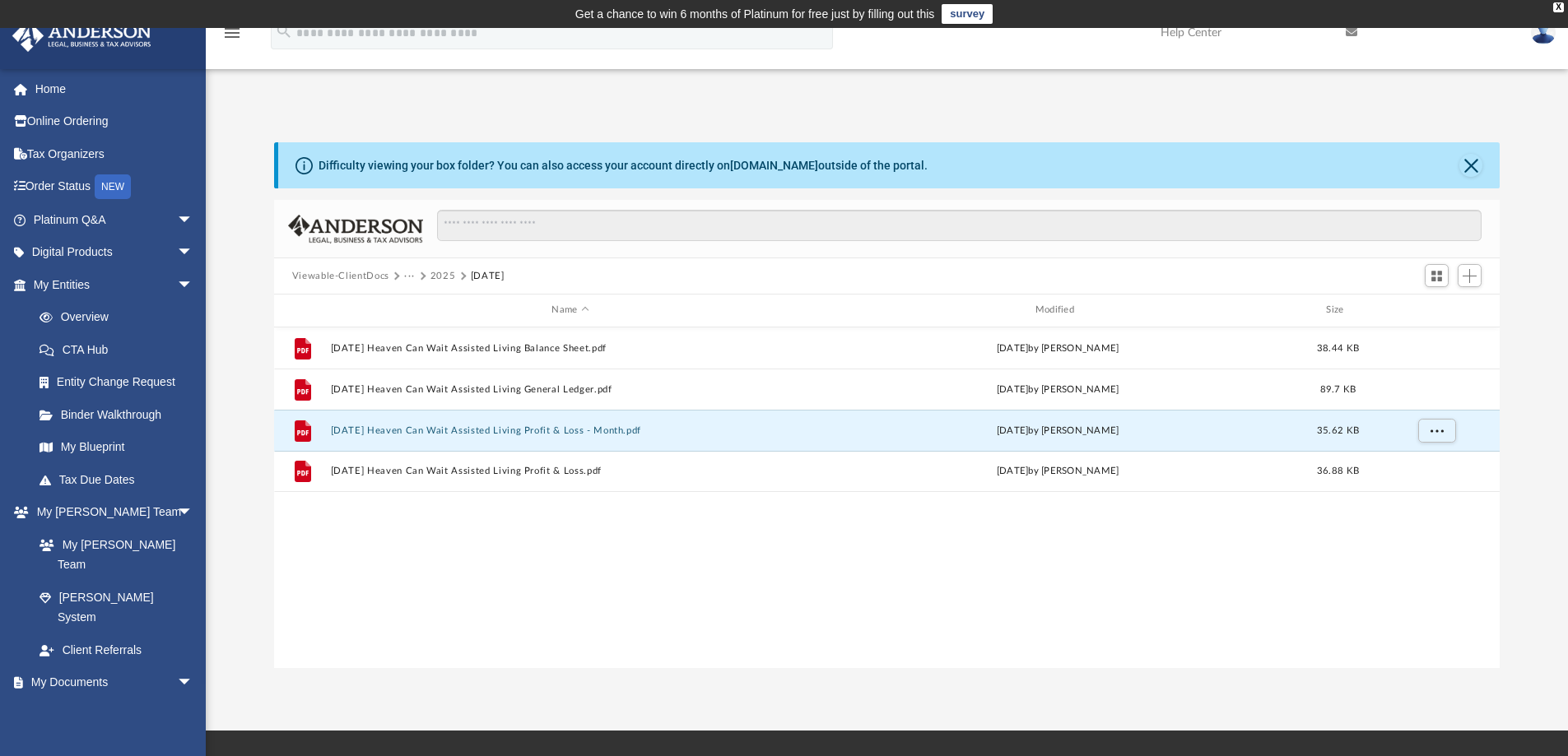
click at [442, 277] on button "2025" at bounding box center [442, 277] width 26 height 15
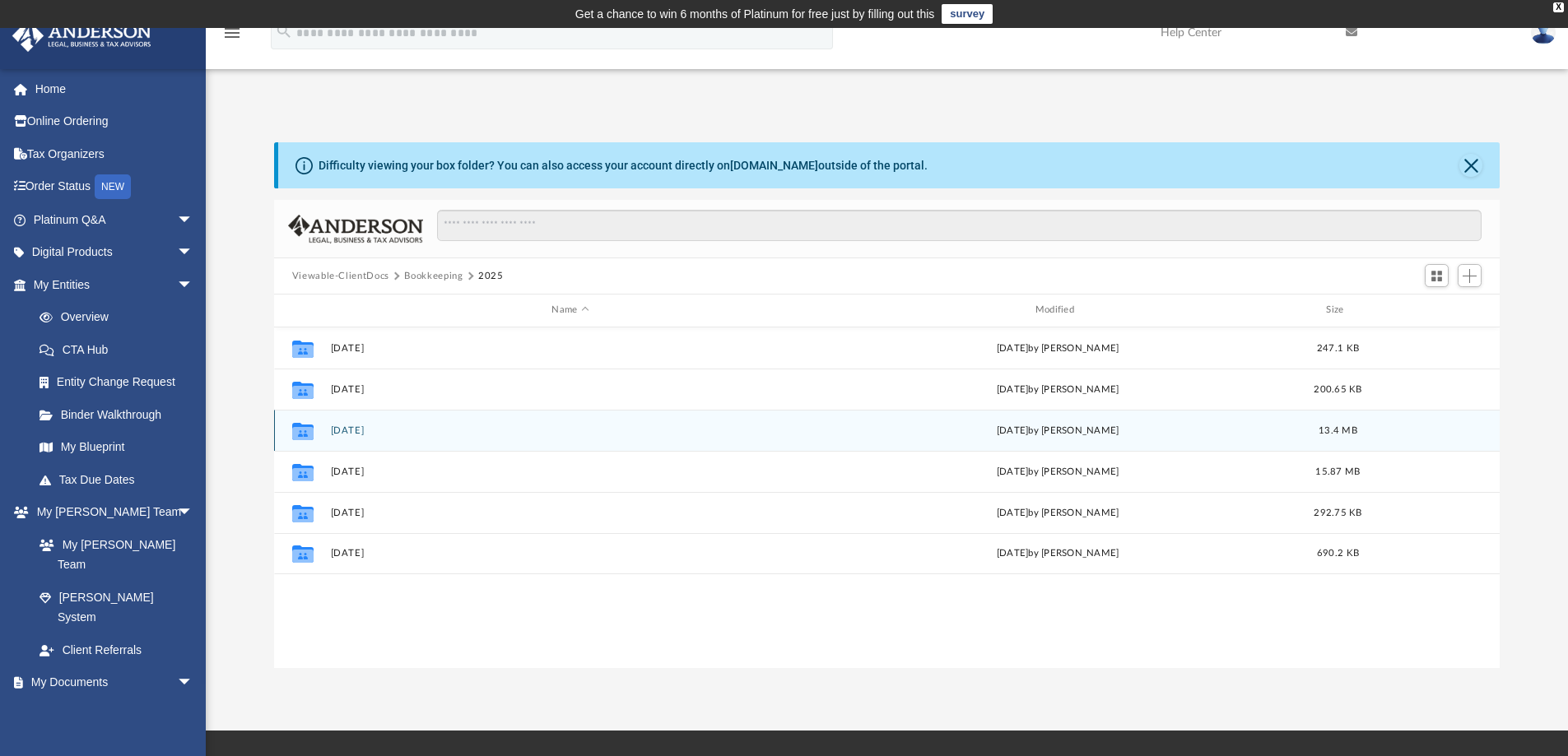
click at [352, 431] on button "[DATE]" at bounding box center [569, 430] width 480 height 10
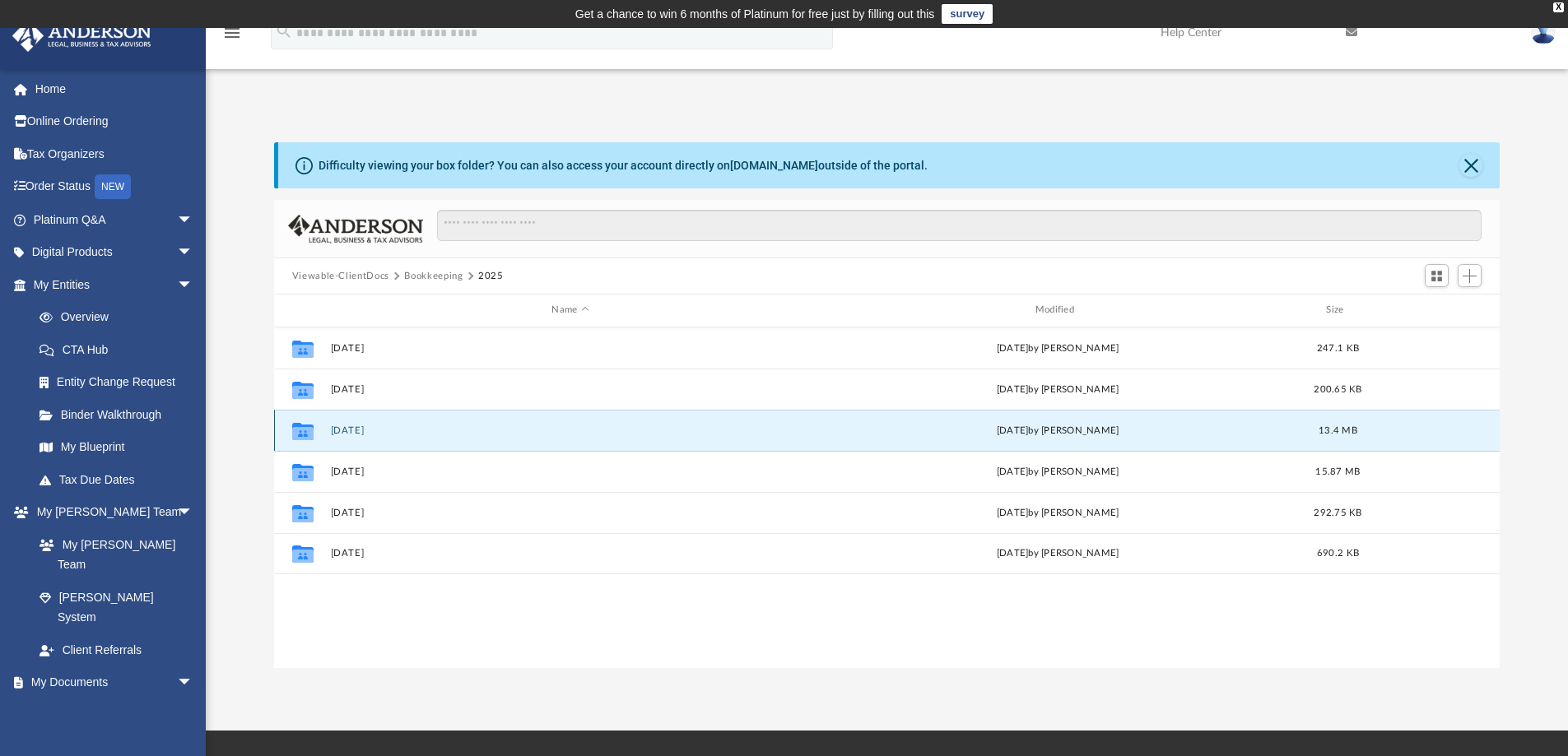
click at [352, 431] on button "[DATE]" at bounding box center [569, 430] width 480 height 10
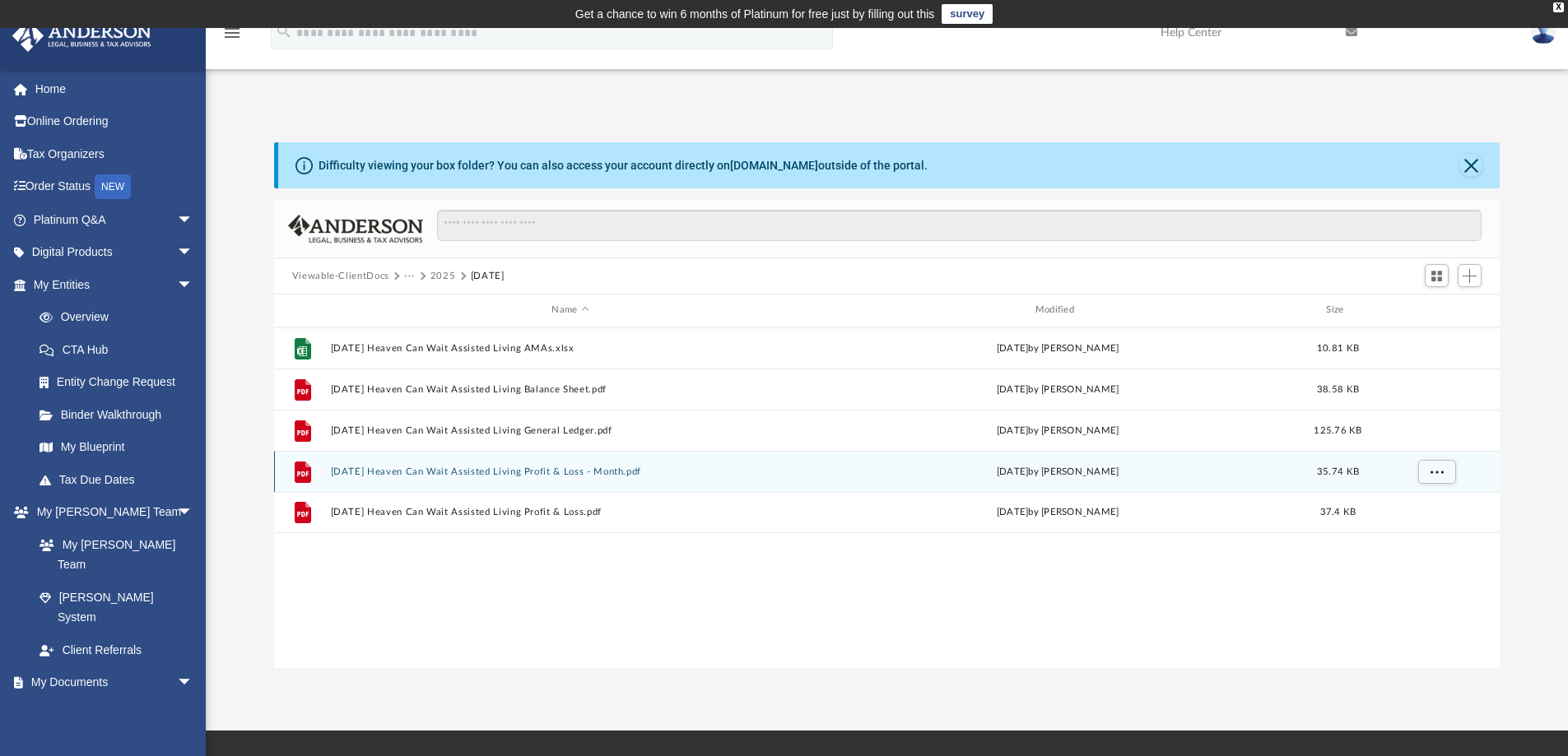
click at [587, 469] on button "[DATE] Heaven Can Wait Assisted Living Profit & Loss - Month.pdf" at bounding box center [569, 472] width 480 height 10
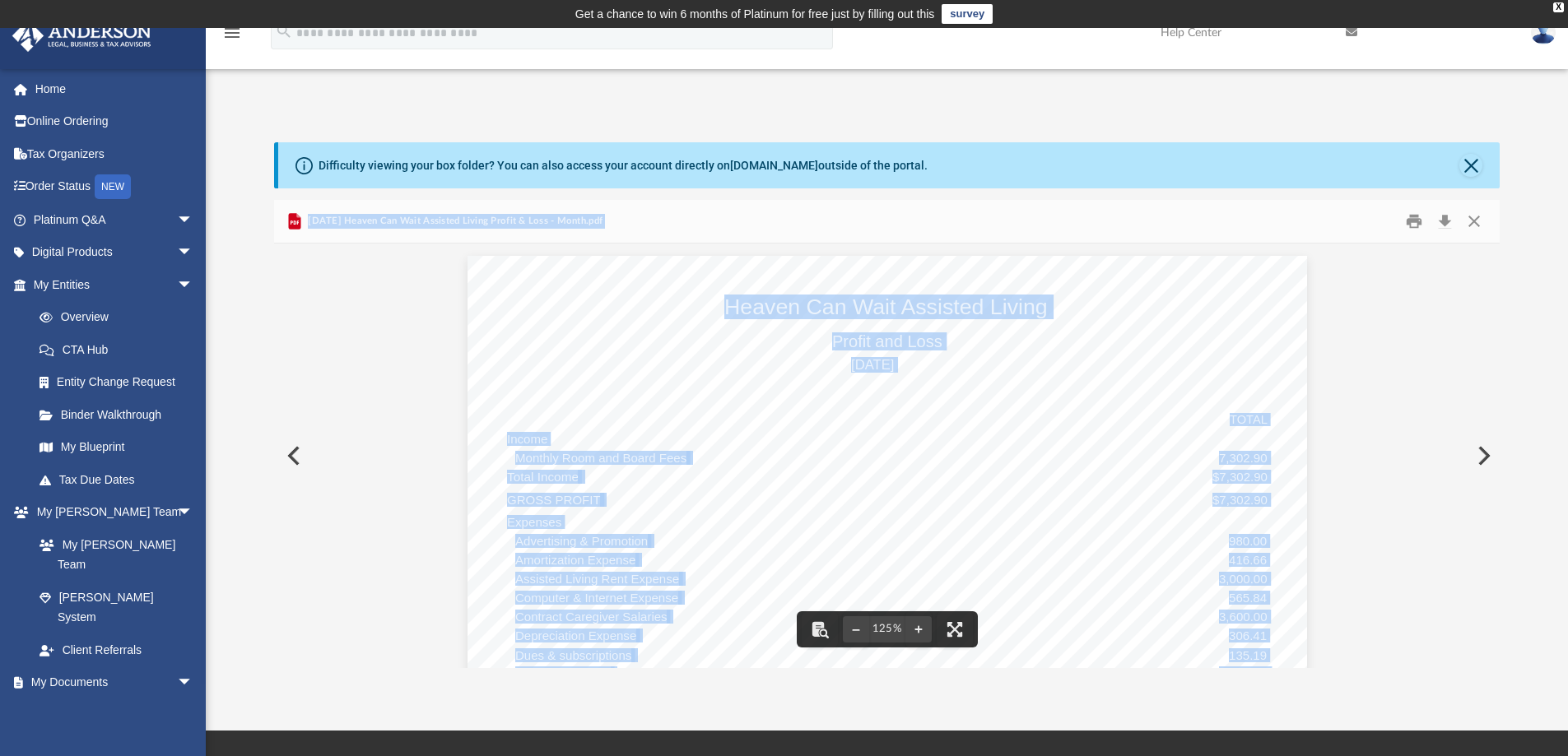
click at [291, 459] on button "Preview" at bounding box center [292, 456] width 36 height 46
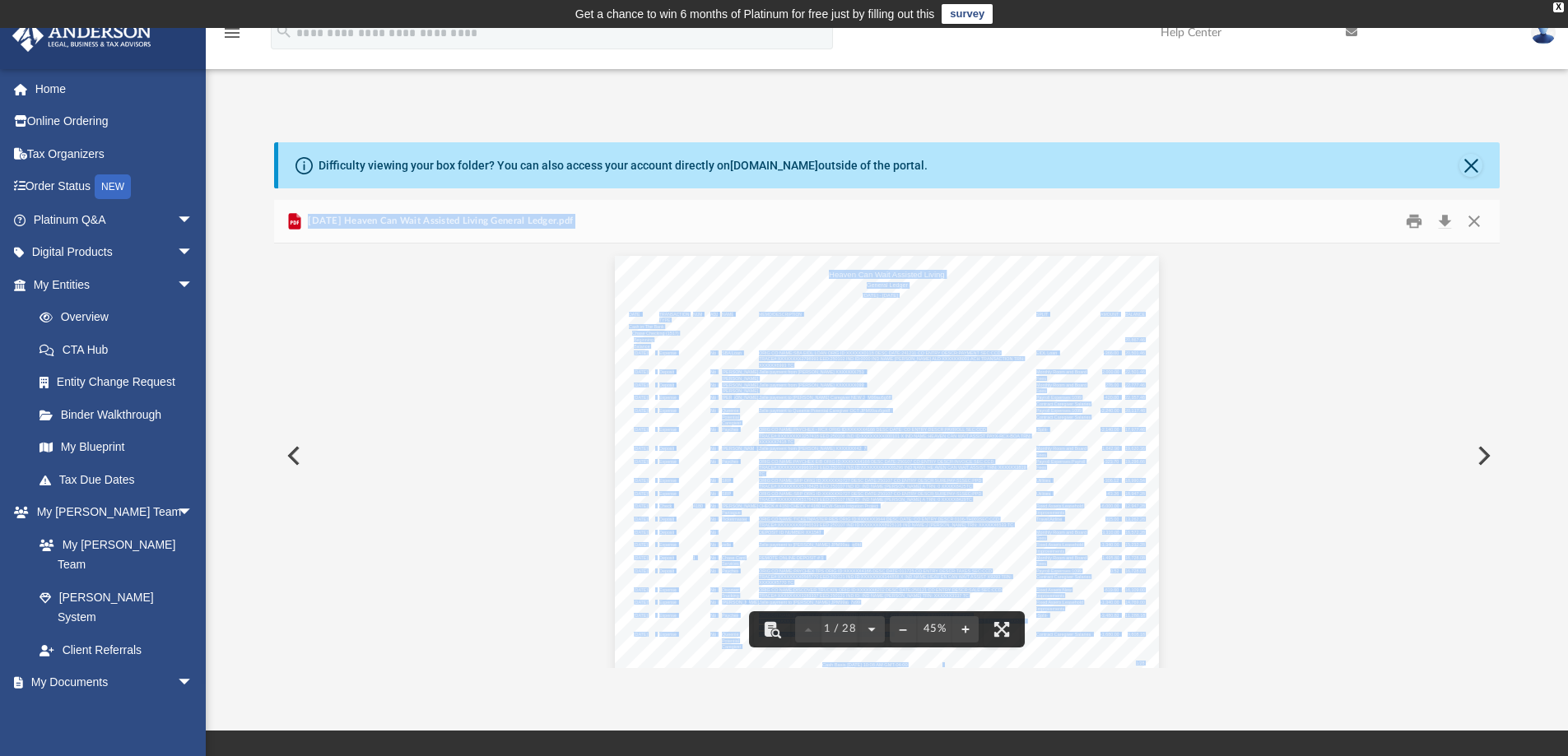
click at [861, 462] on span "ORIG CO NAME:PAYCHEX EIB ORIG ID:XXXXXX4166 DESC DATE:250107 CO ENTRY DESCR:INV…" at bounding box center [876, 462] width 235 height 4
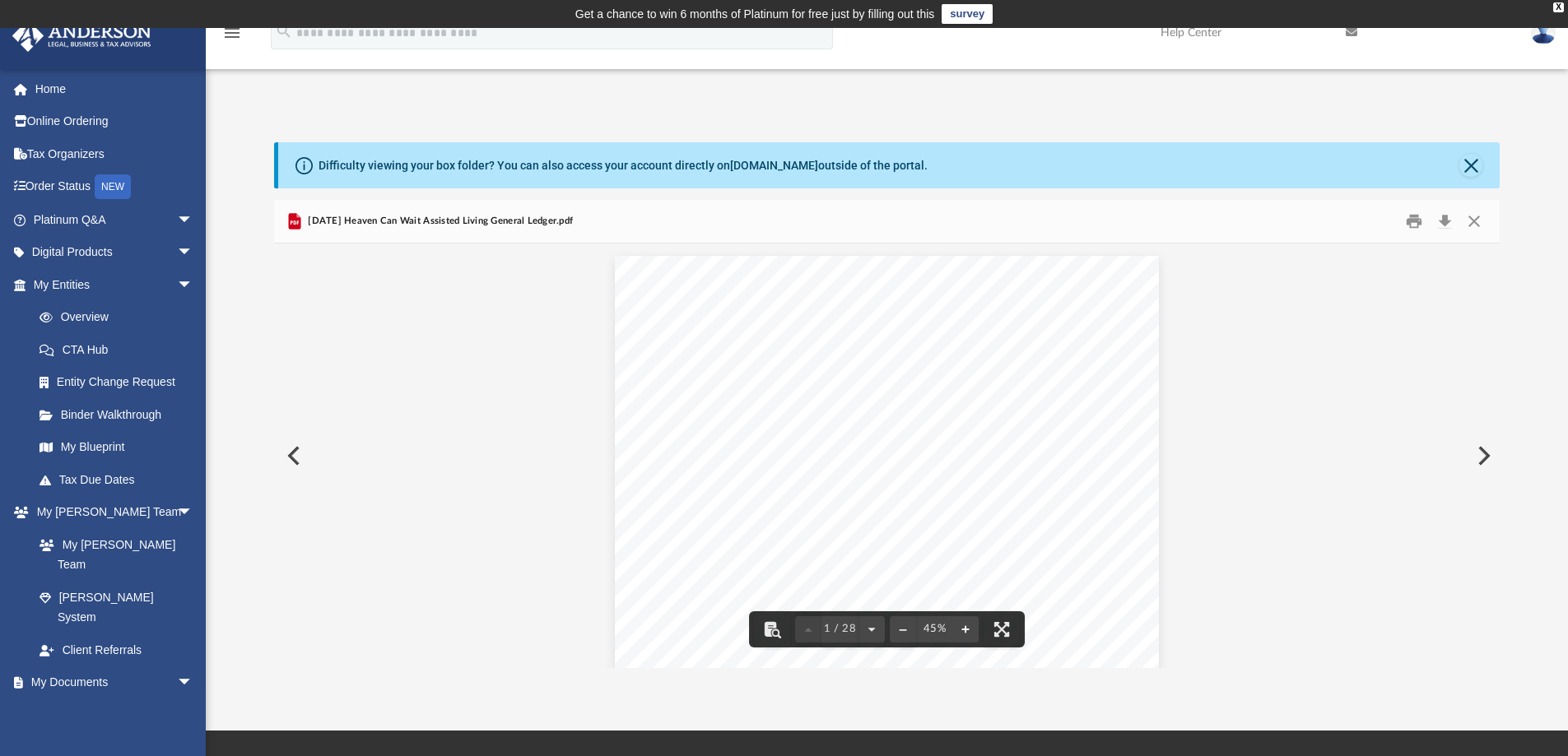
click at [964, 632] on button "File preview" at bounding box center [965, 630] width 27 height 36
